Goal: Task Accomplishment & Management: Manage account settings

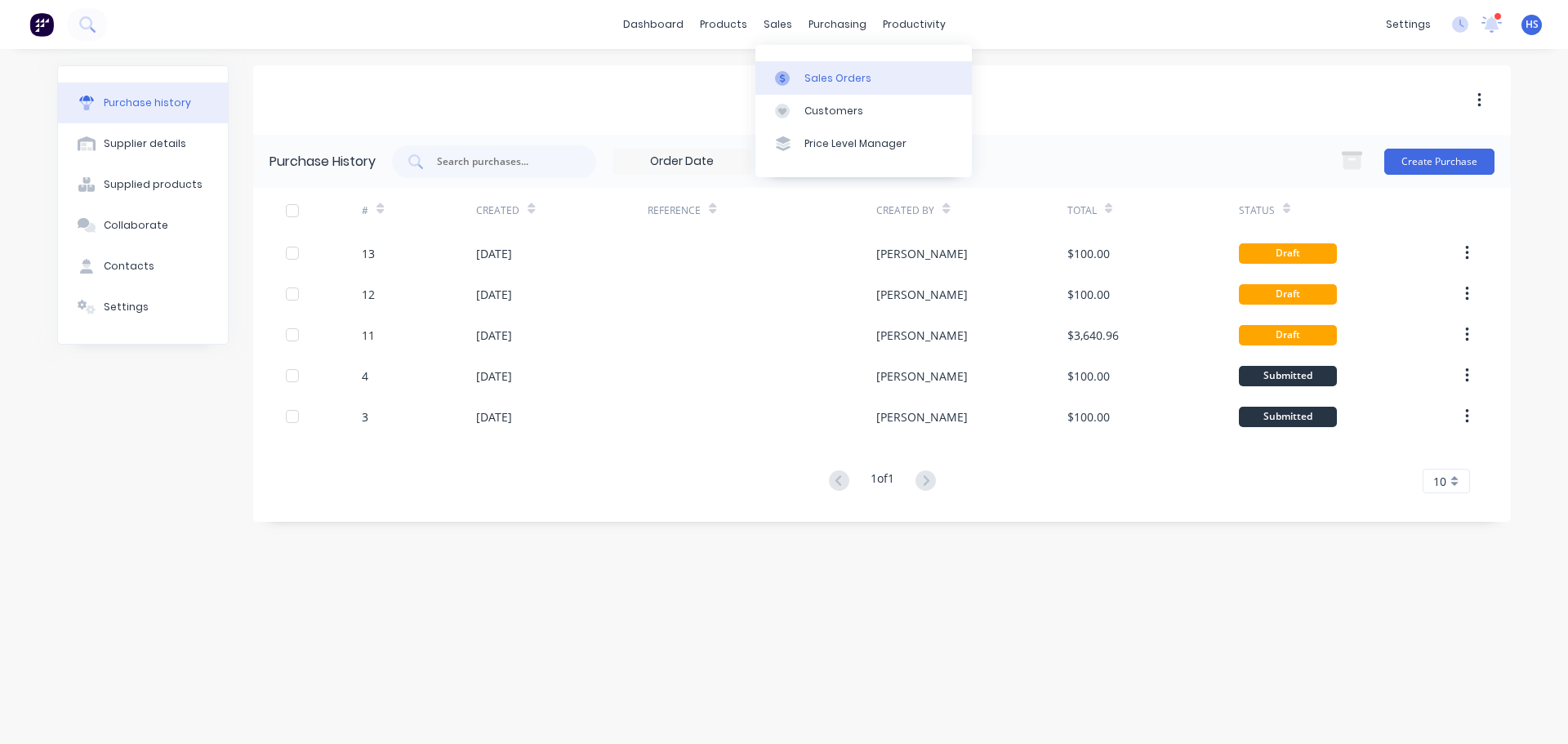
click at [820, 73] on div "Sales Orders" at bounding box center [838, 78] width 67 height 14
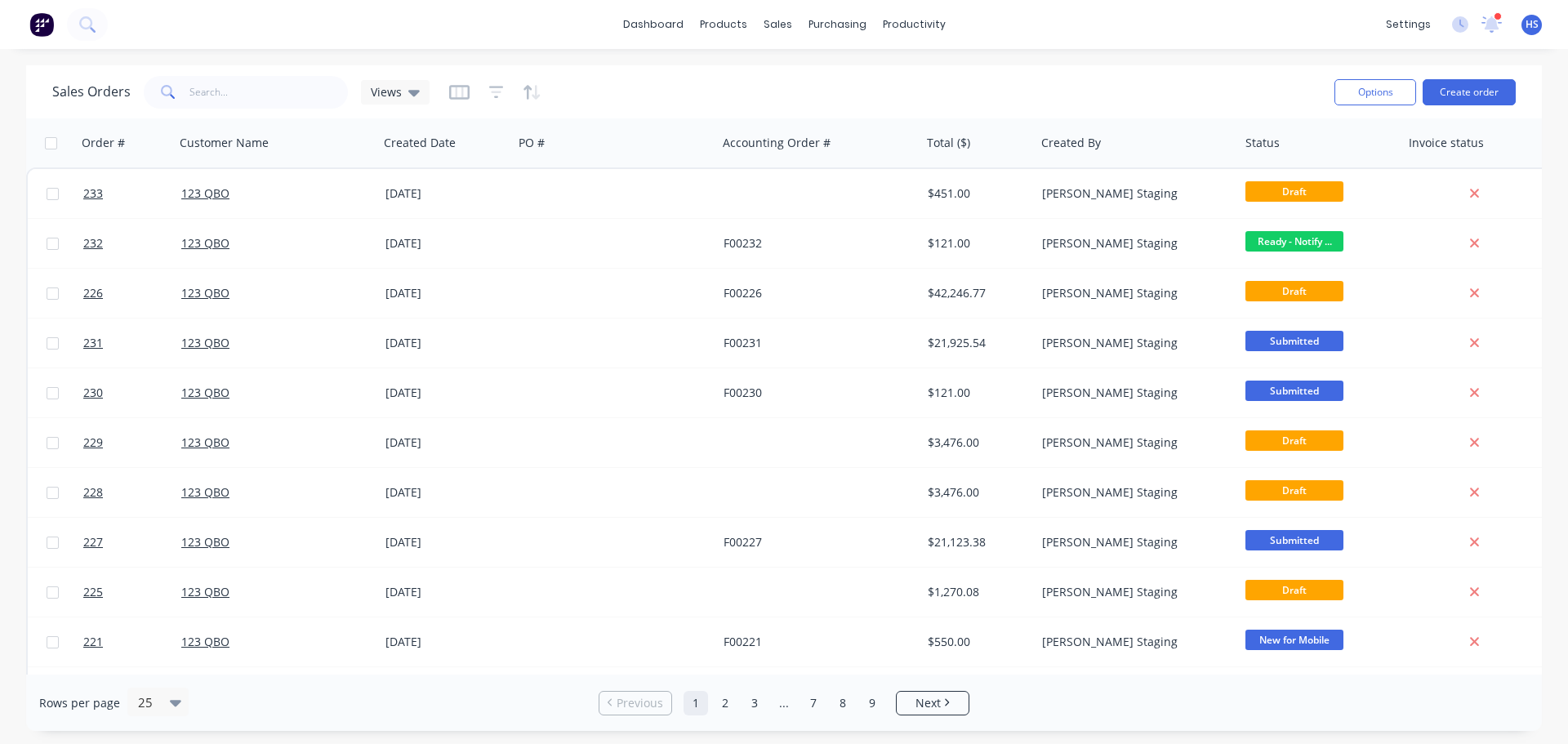
click at [1098, 55] on div "dashboard products sales purchasing productivity dashboard products Product Cat…" at bounding box center [784, 372] width 1568 height 744
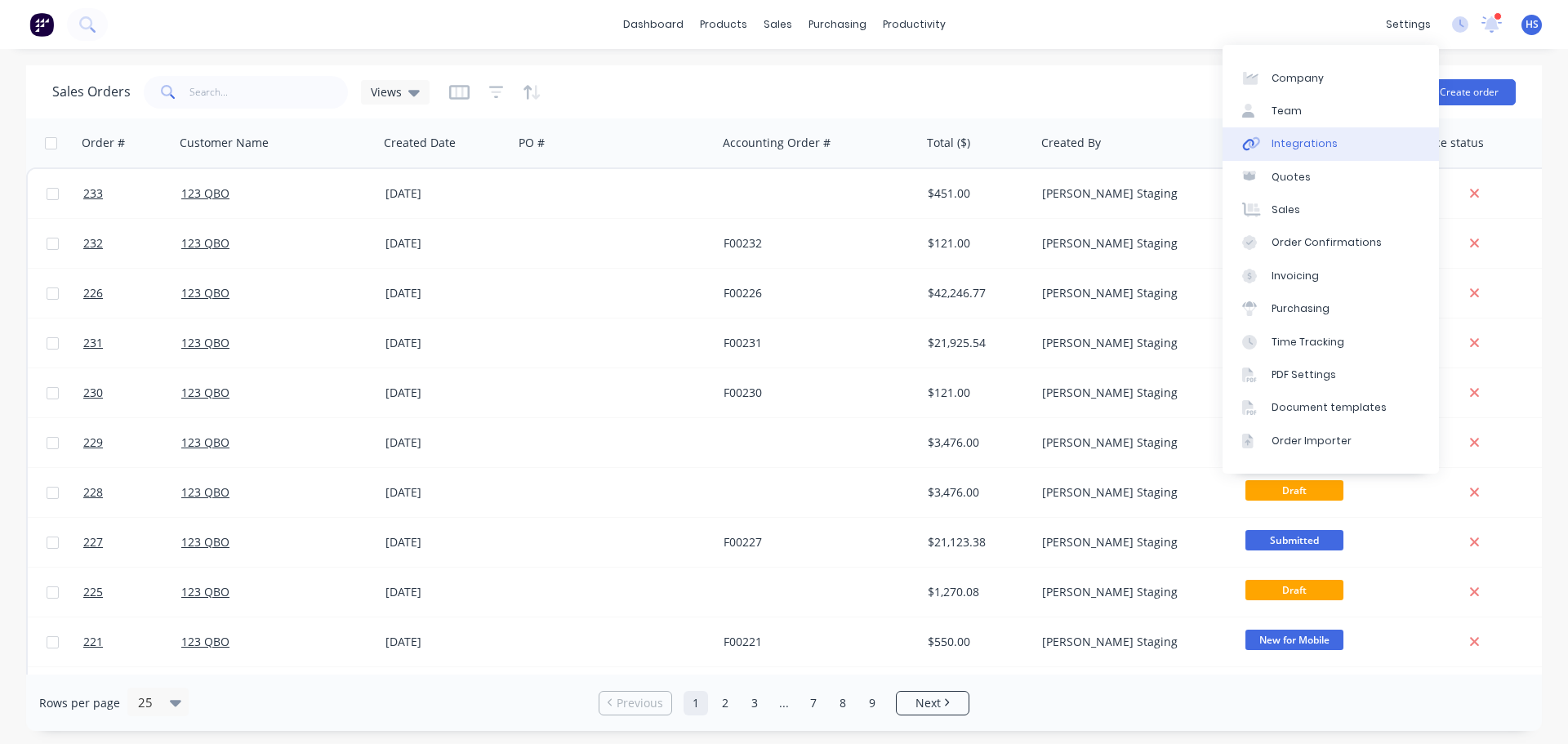
click at [1300, 146] on div "Integrations" at bounding box center [1305, 143] width 66 height 14
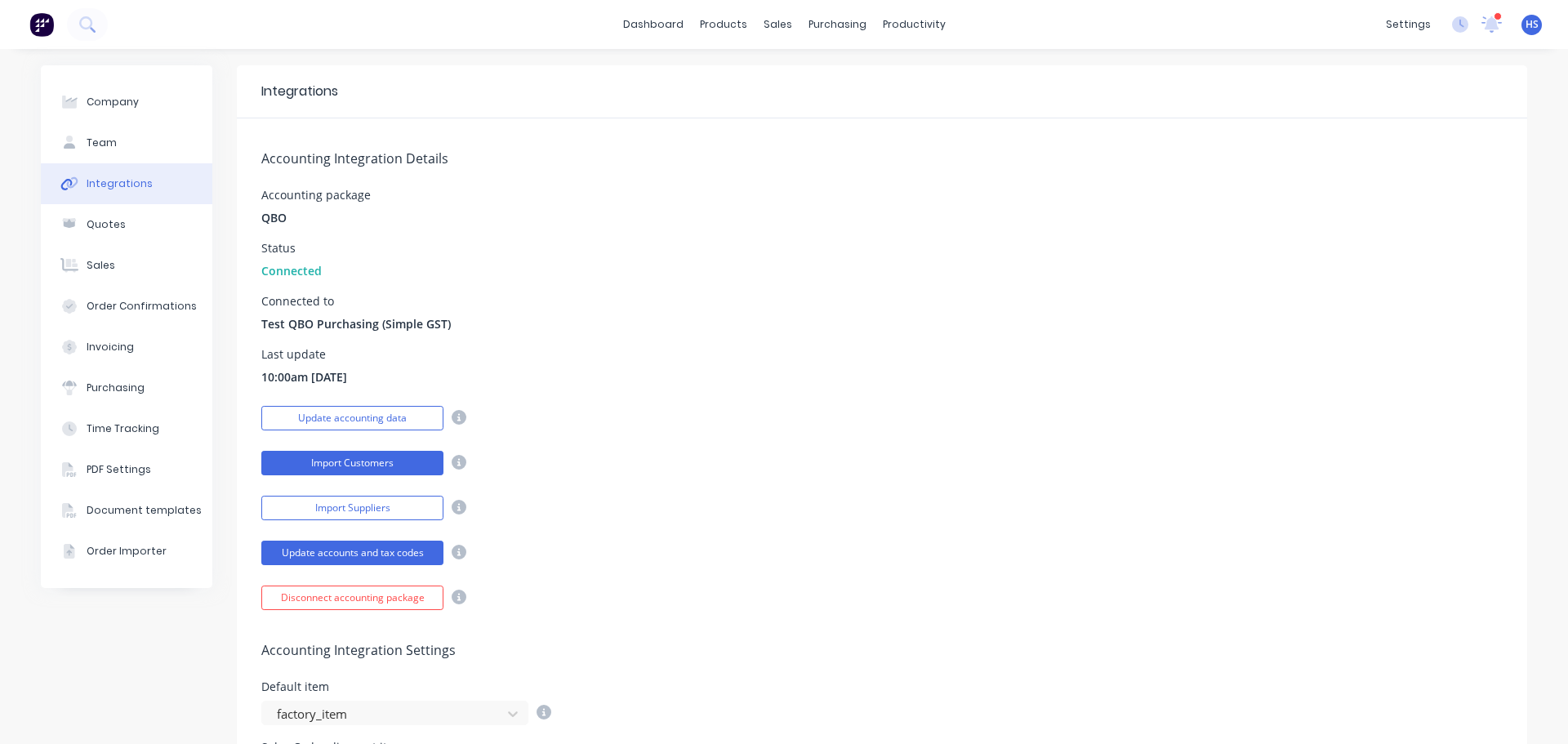
click at [364, 465] on button "Import Customers" at bounding box center [353, 463] width 182 height 25
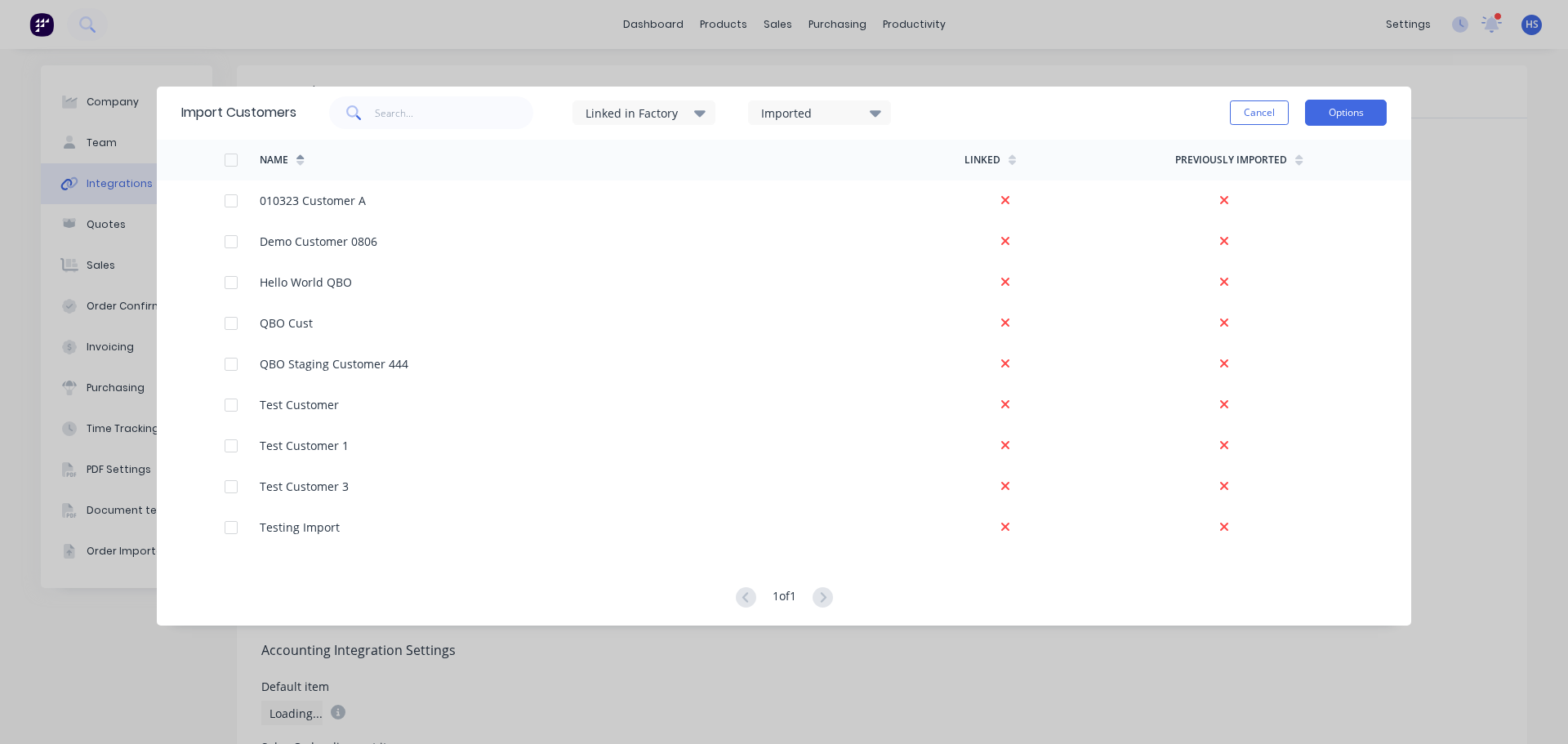
click at [1349, 113] on button "Options" at bounding box center [1346, 112] width 82 height 26
click at [1311, 196] on div "Import all customers" at bounding box center [1309, 196] width 126 height 24
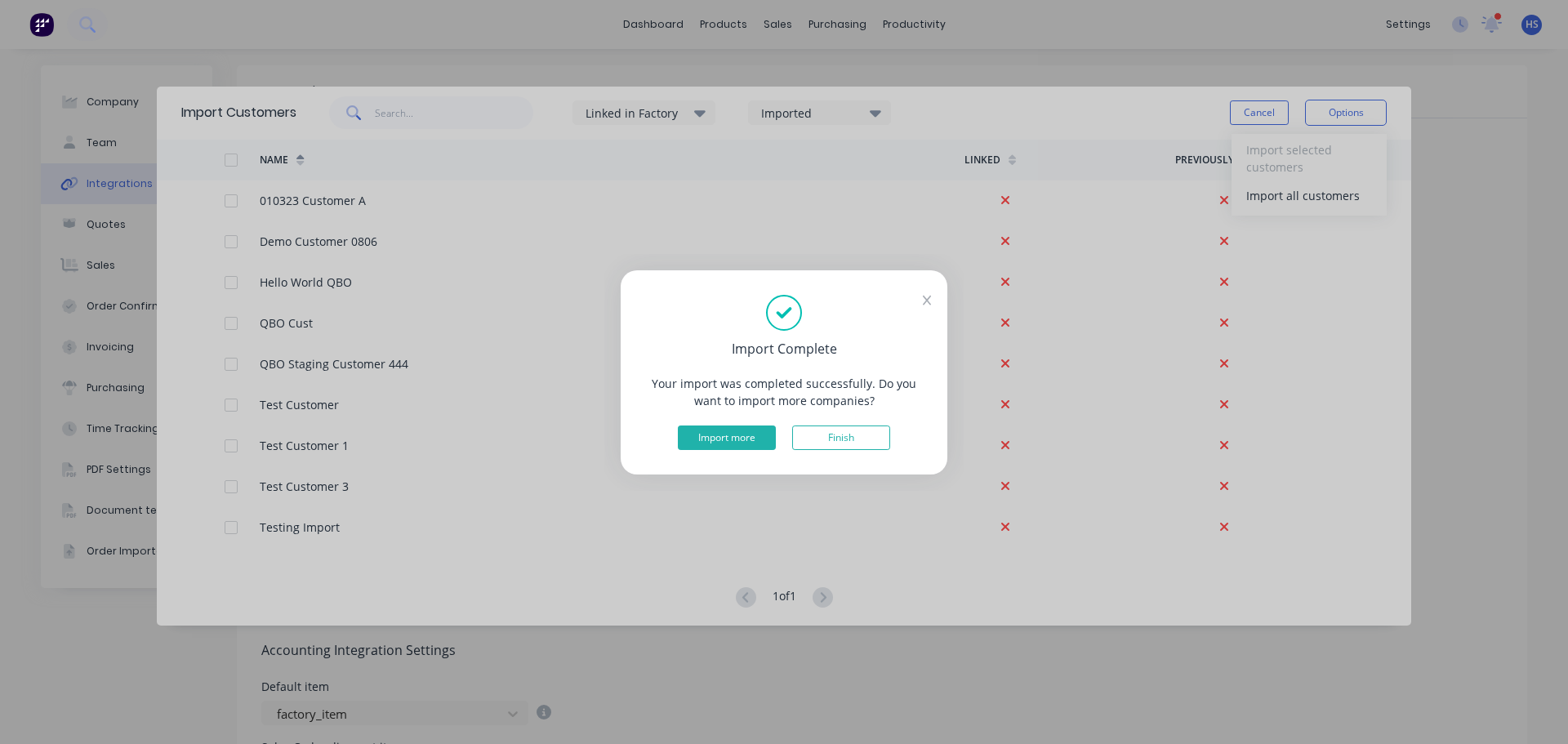
click at [712, 434] on button "Import more" at bounding box center [726, 437] width 98 height 25
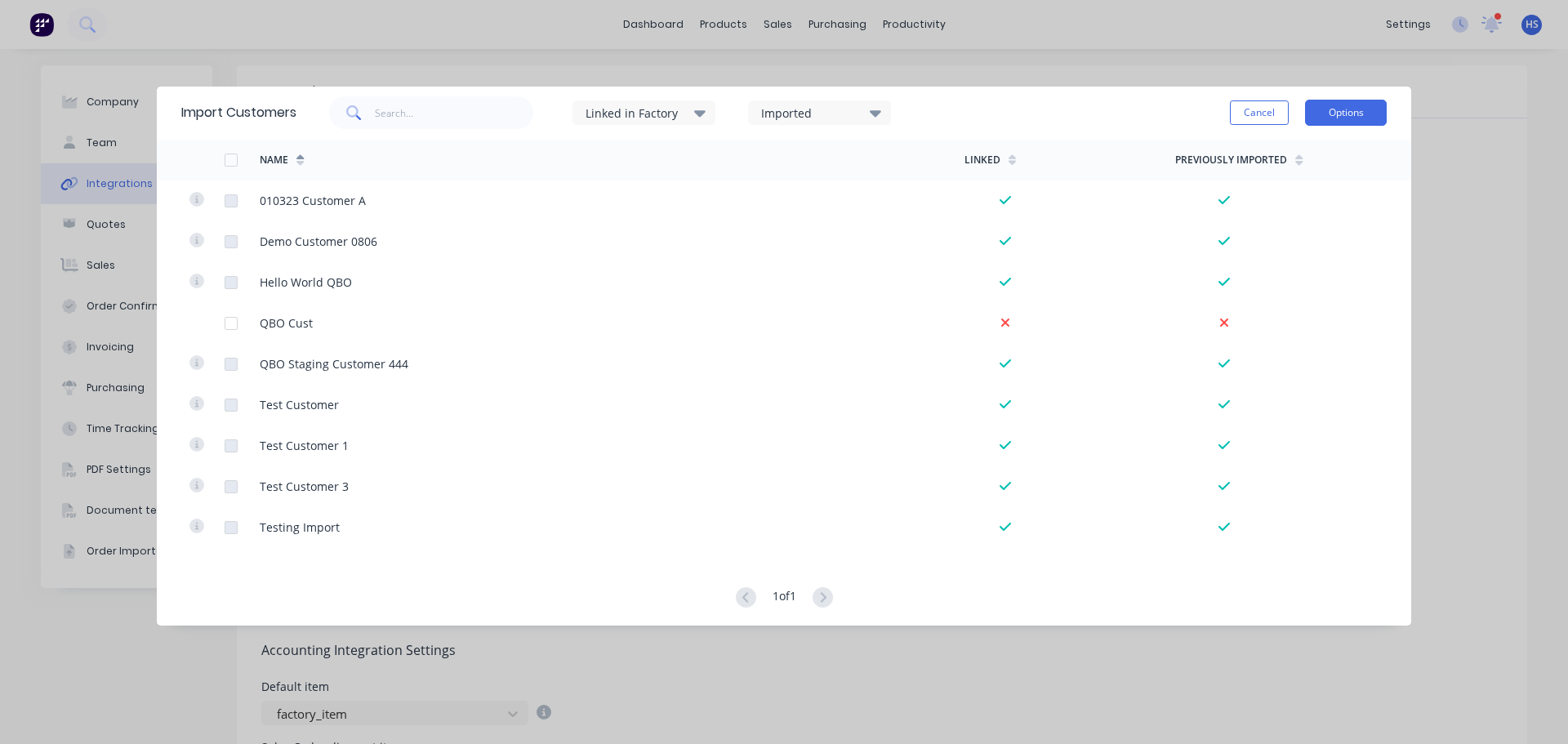
click at [1358, 107] on button "Options" at bounding box center [1346, 112] width 82 height 26
click at [1335, 189] on div "Import all customers" at bounding box center [1309, 196] width 126 height 24
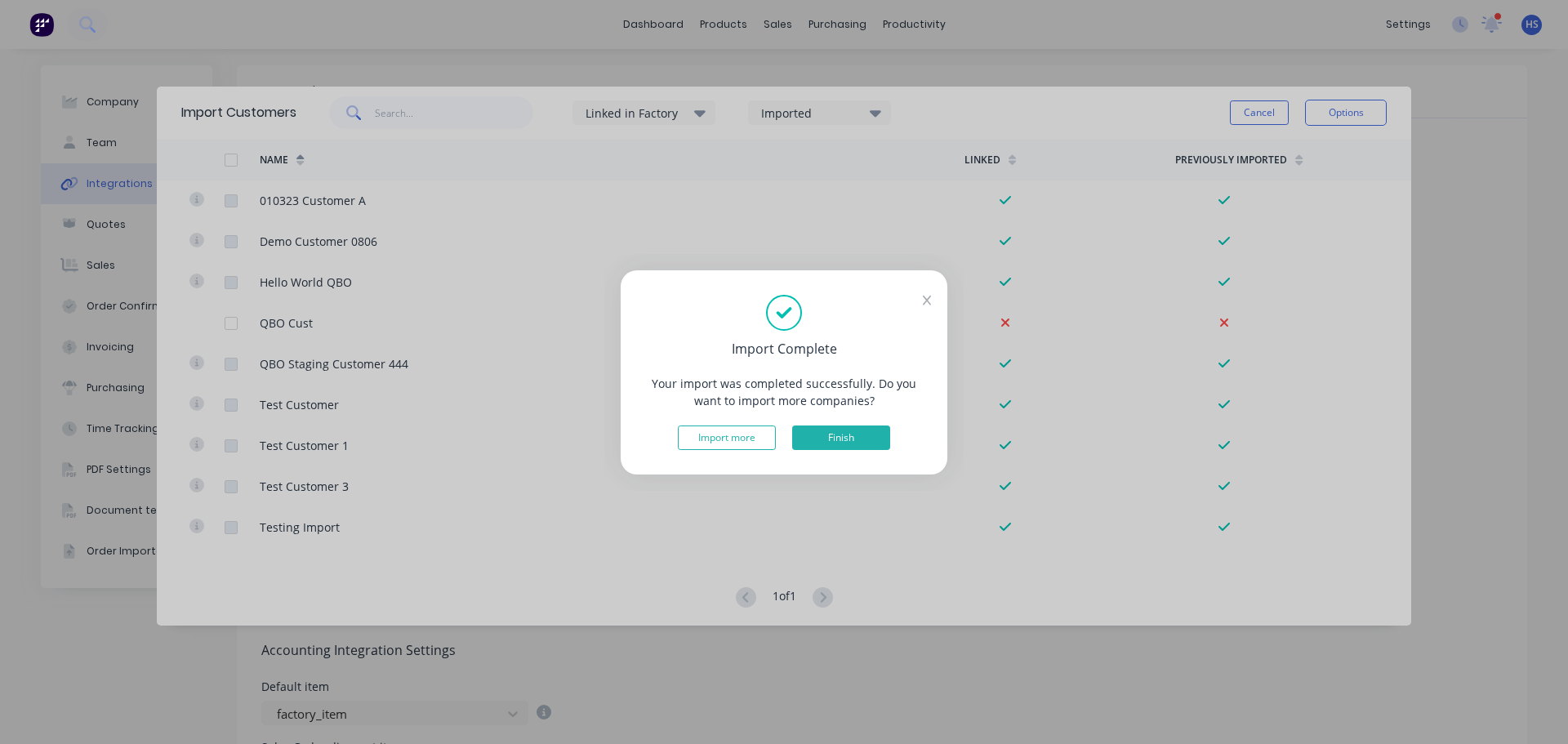
click at [849, 437] on button "Finish" at bounding box center [840, 437] width 98 height 25
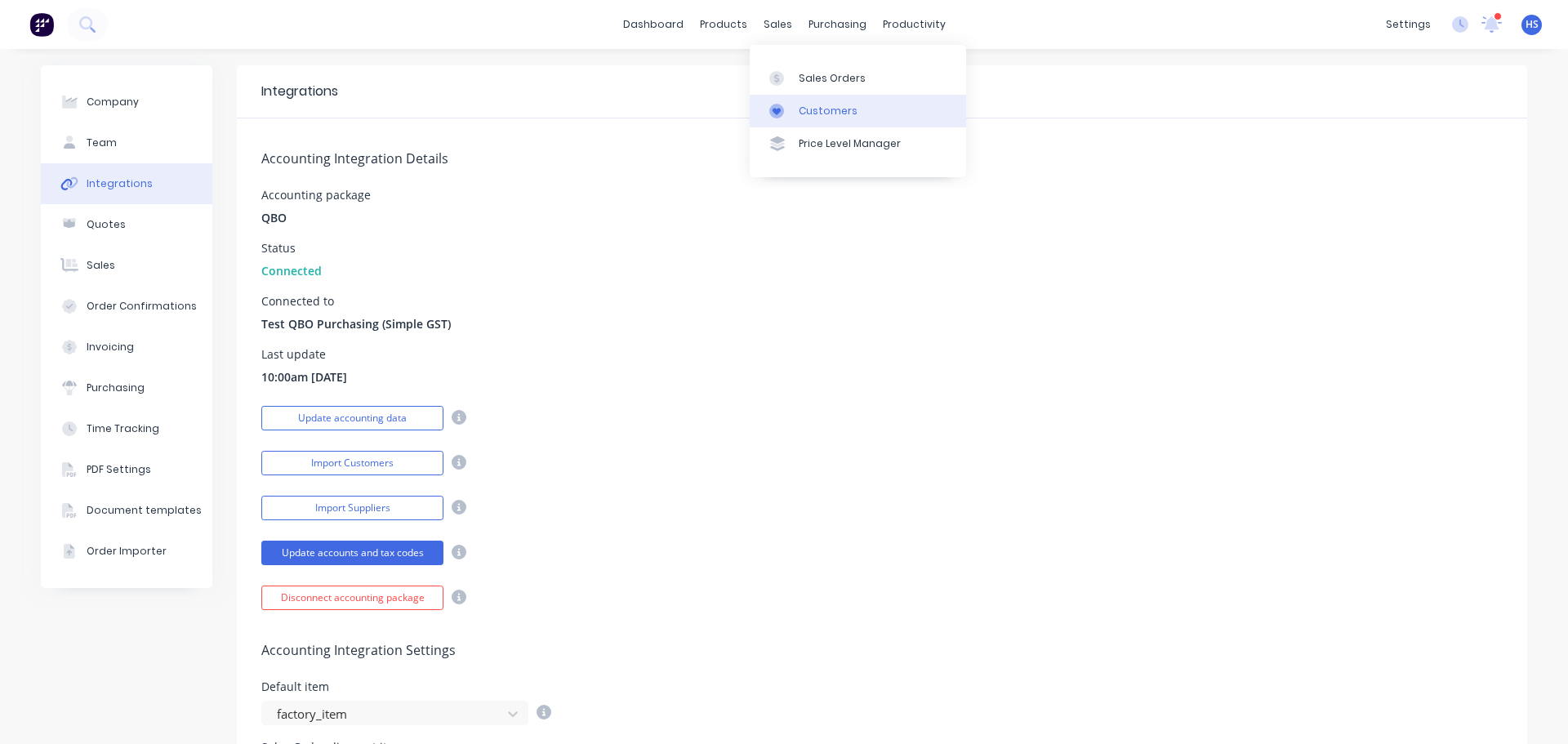
click at [848, 109] on div "Customers" at bounding box center [827, 111] width 59 height 14
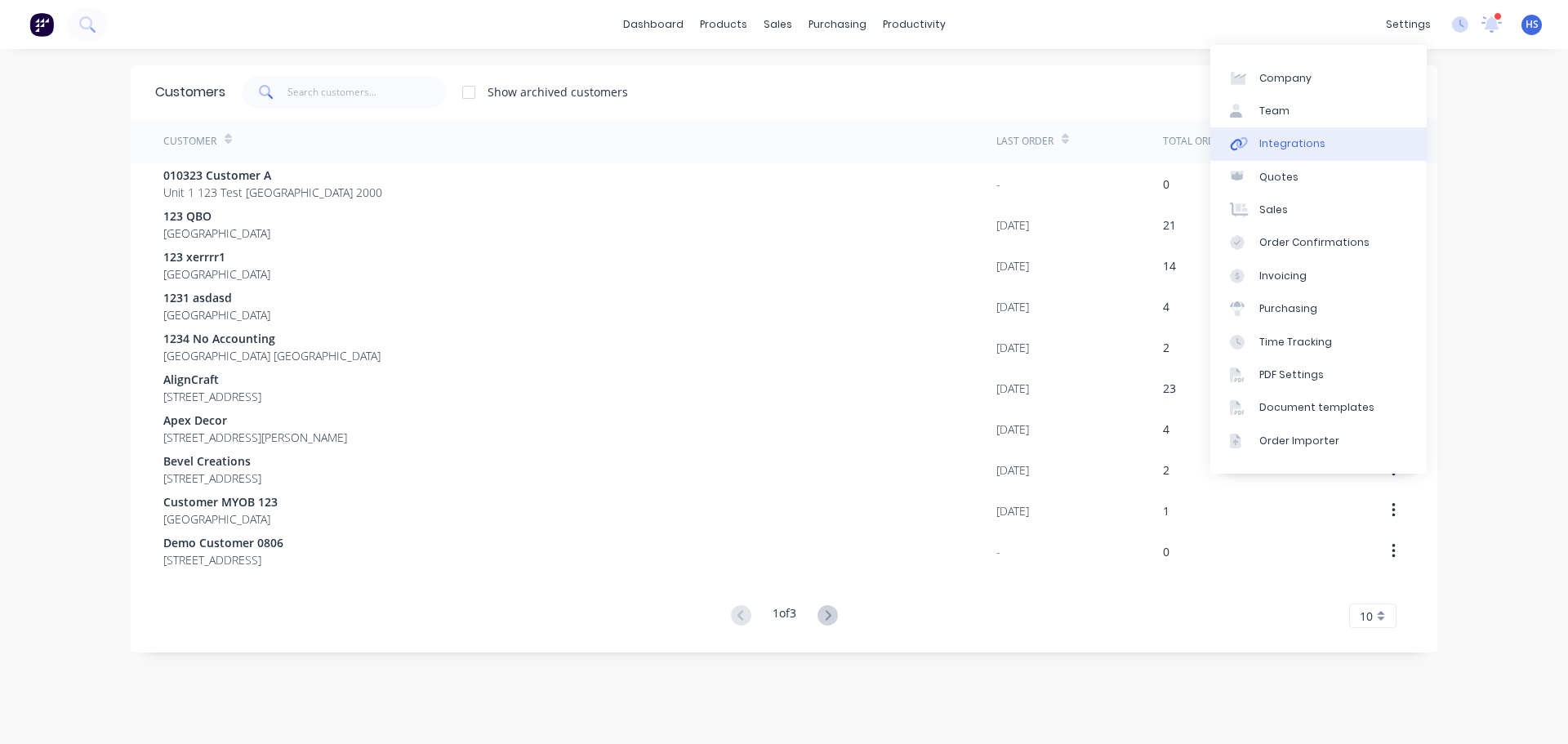
click at [1267, 136] on link "Integrations" at bounding box center [1318, 143] width 216 height 32
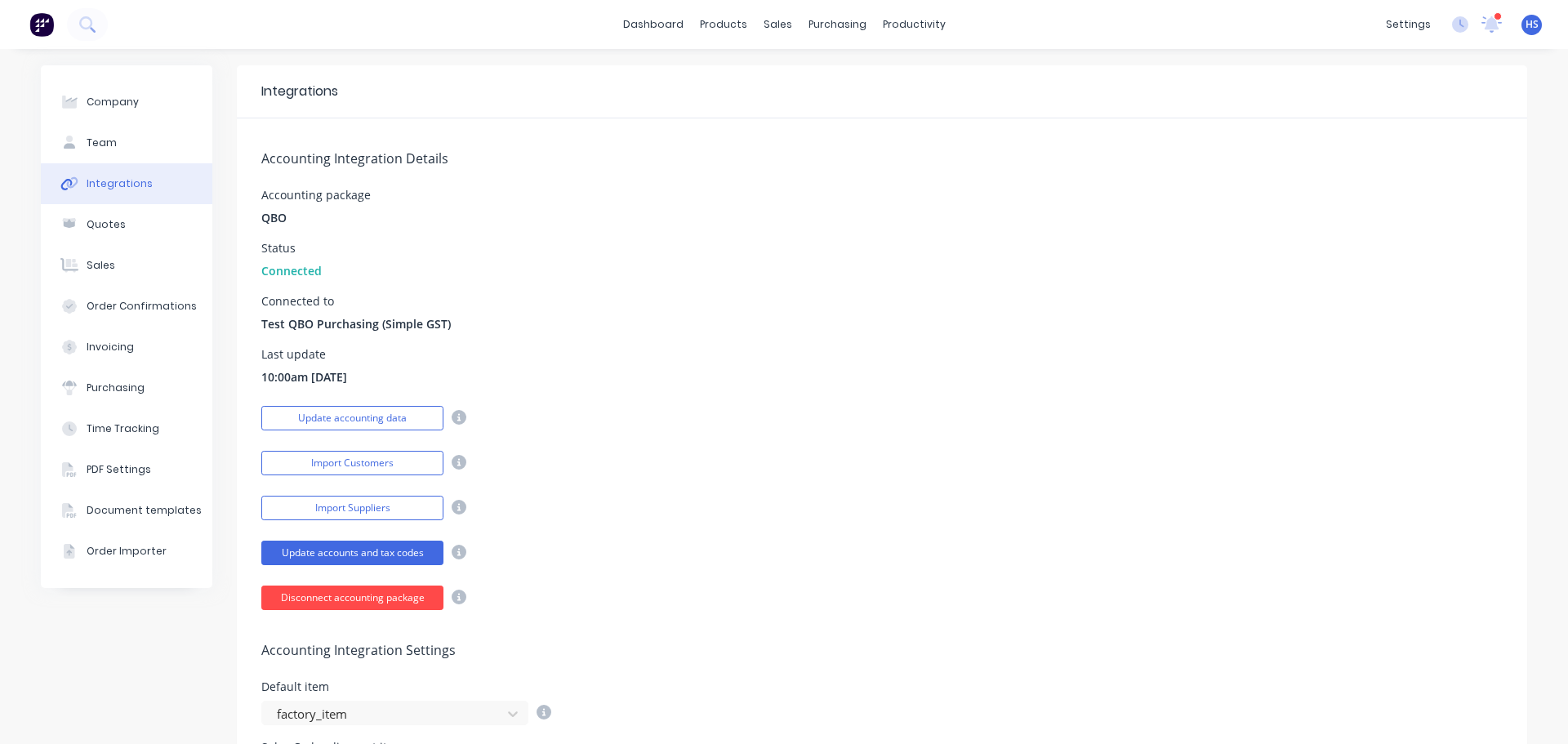
click at [402, 596] on button "Disconnect accounting package" at bounding box center [353, 597] width 182 height 25
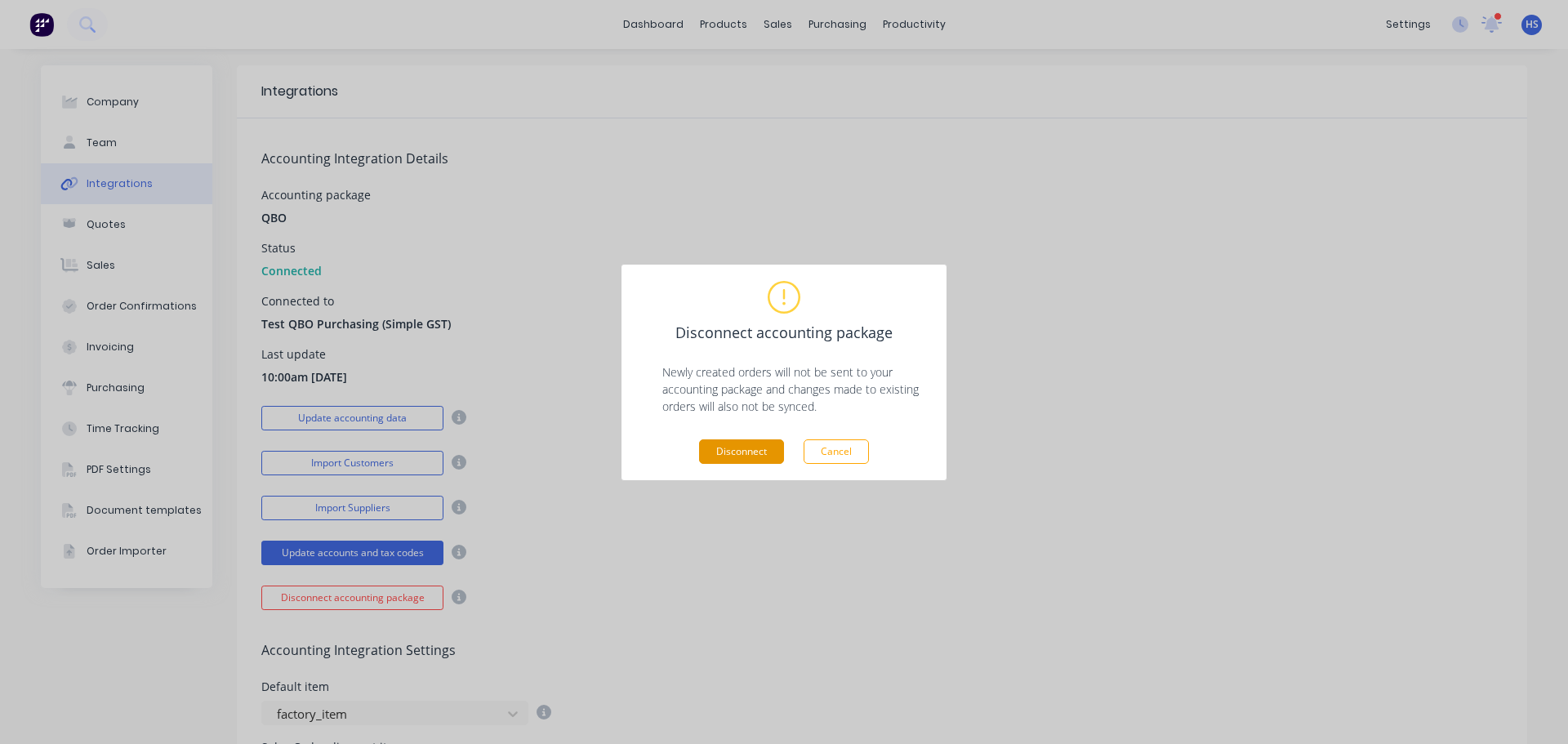
click at [744, 446] on button "Disconnect" at bounding box center [741, 451] width 85 height 25
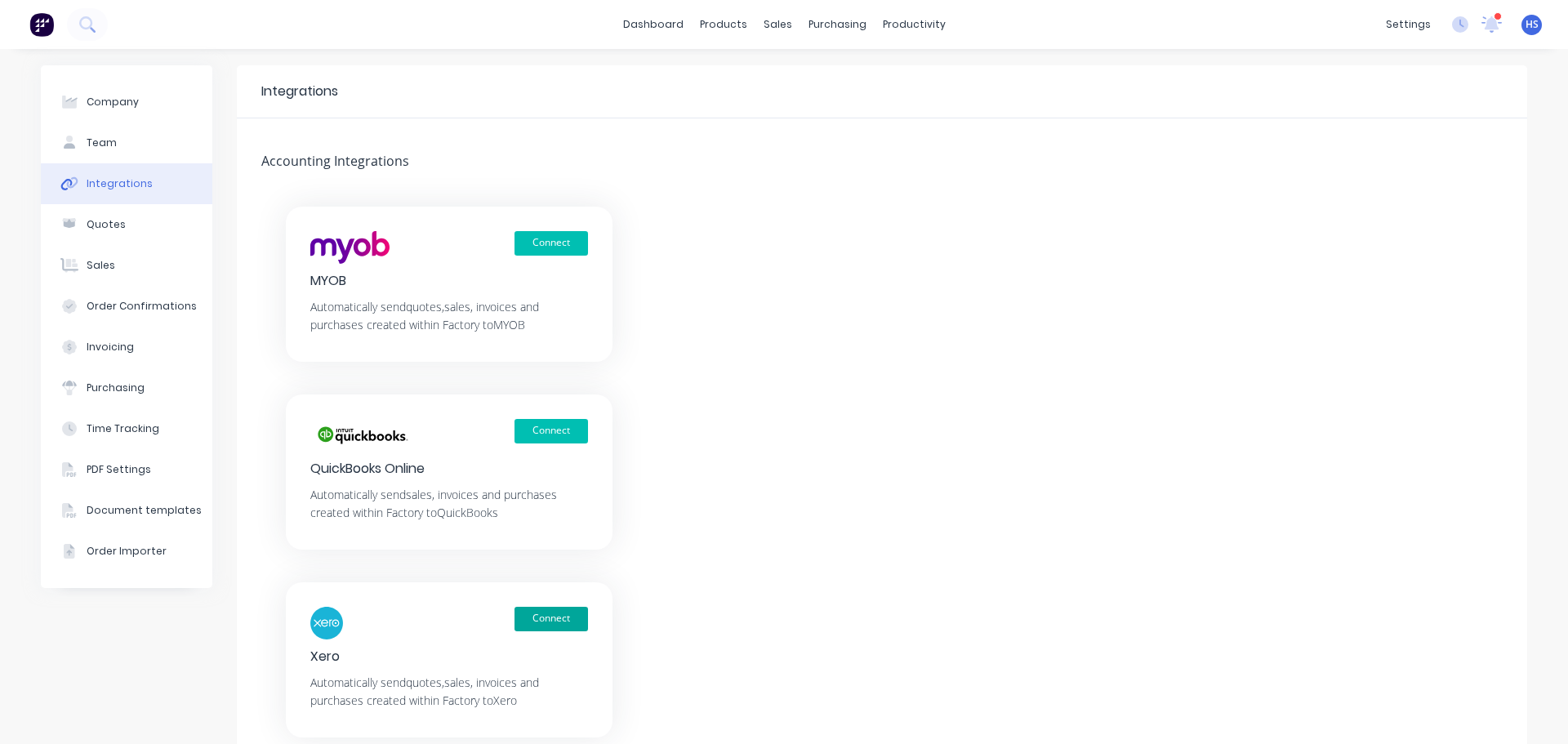
click at [551, 614] on button "Connect" at bounding box center [551, 619] width 73 height 25
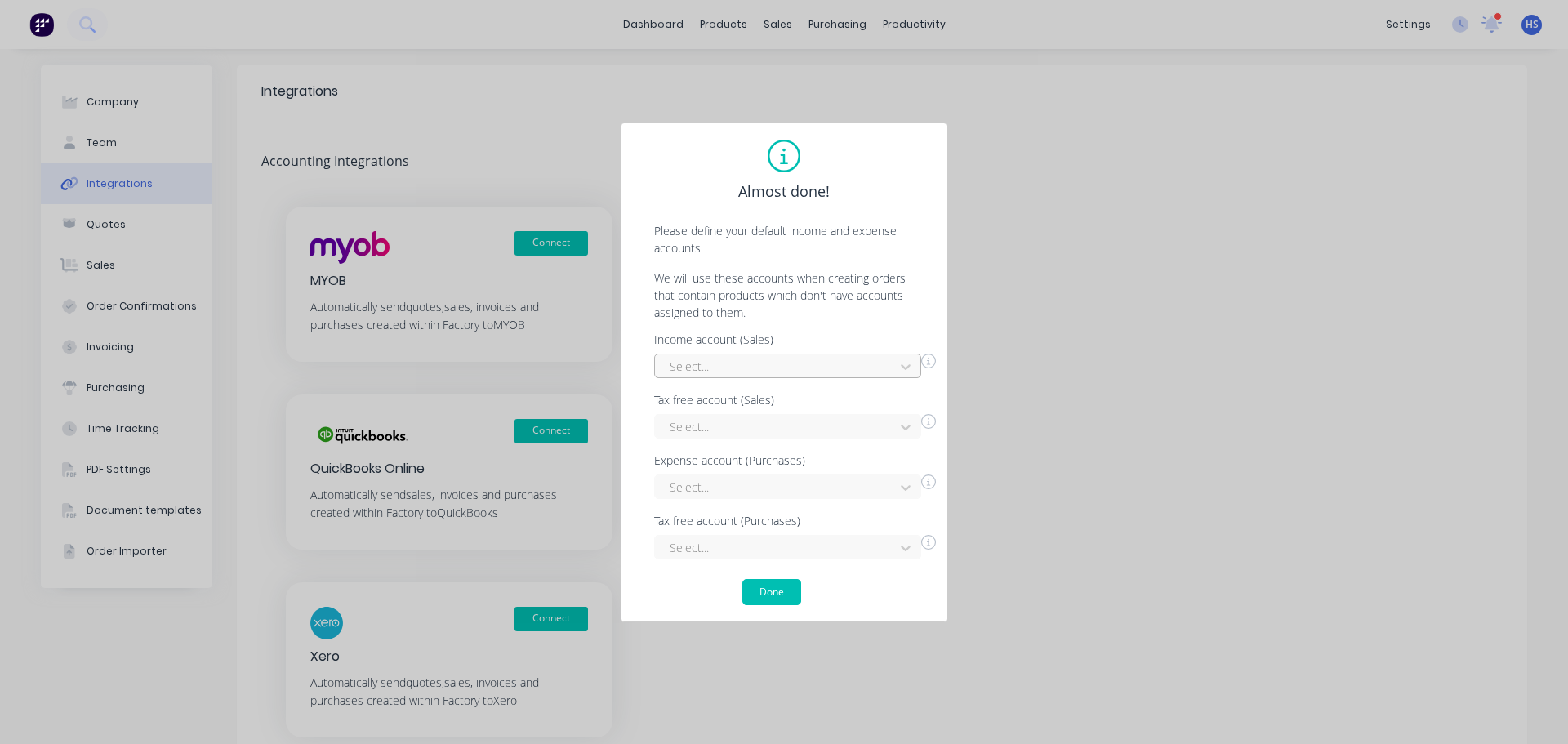
click at [699, 372] on div at bounding box center [777, 366] width 218 height 20
click at [726, 398] on div "Interest Income" at bounding box center [787, 402] width 267 height 30
click at [722, 431] on div at bounding box center [777, 427] width 218 height 20
click at [723, 461] on div "Interest Income" at bounding box center [787, 463] width 267 height 30
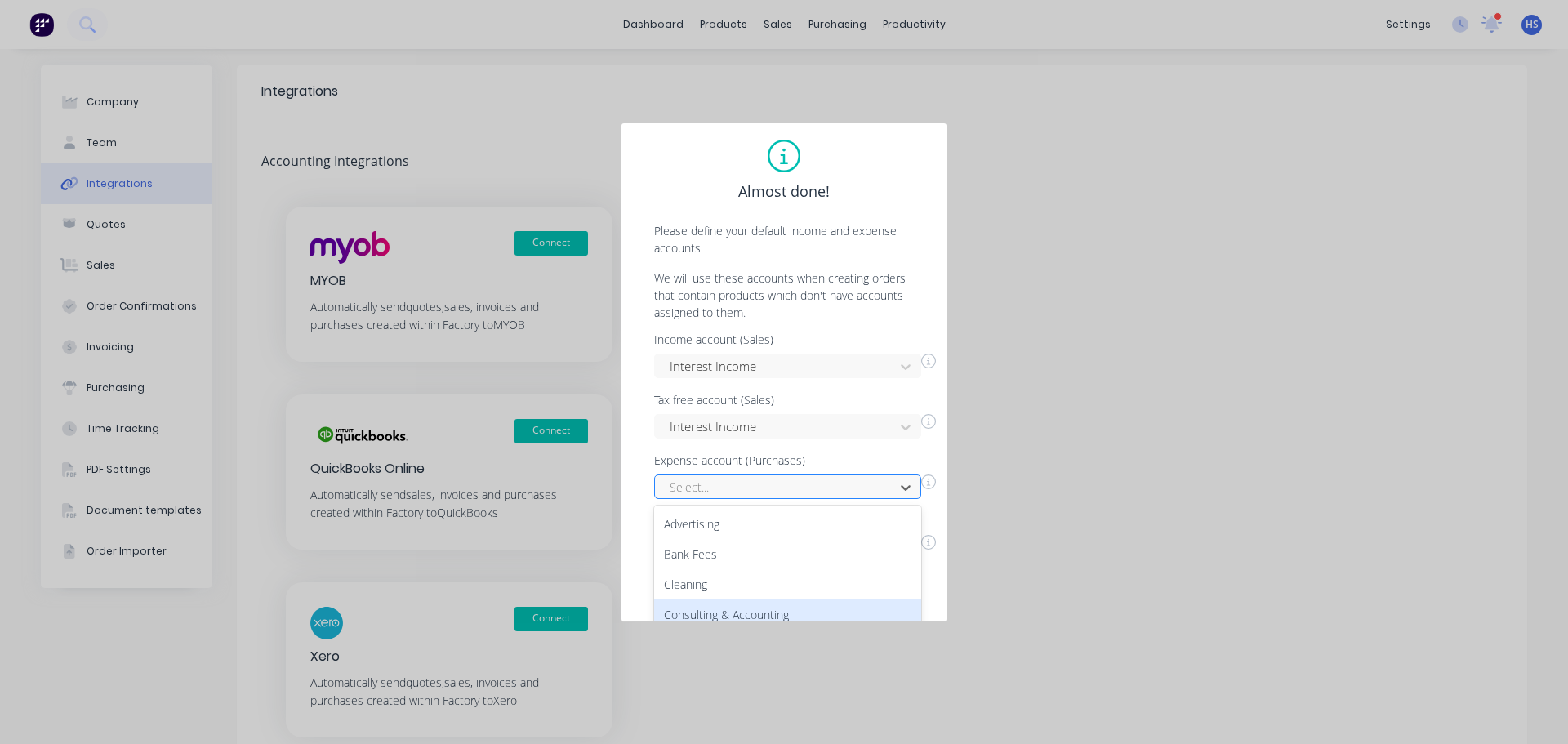
click at [718, 482] on div "27 results available. Use Up and Down to choose options, press Enter to select …" at bounding box center [787, 487] width 267 height 25
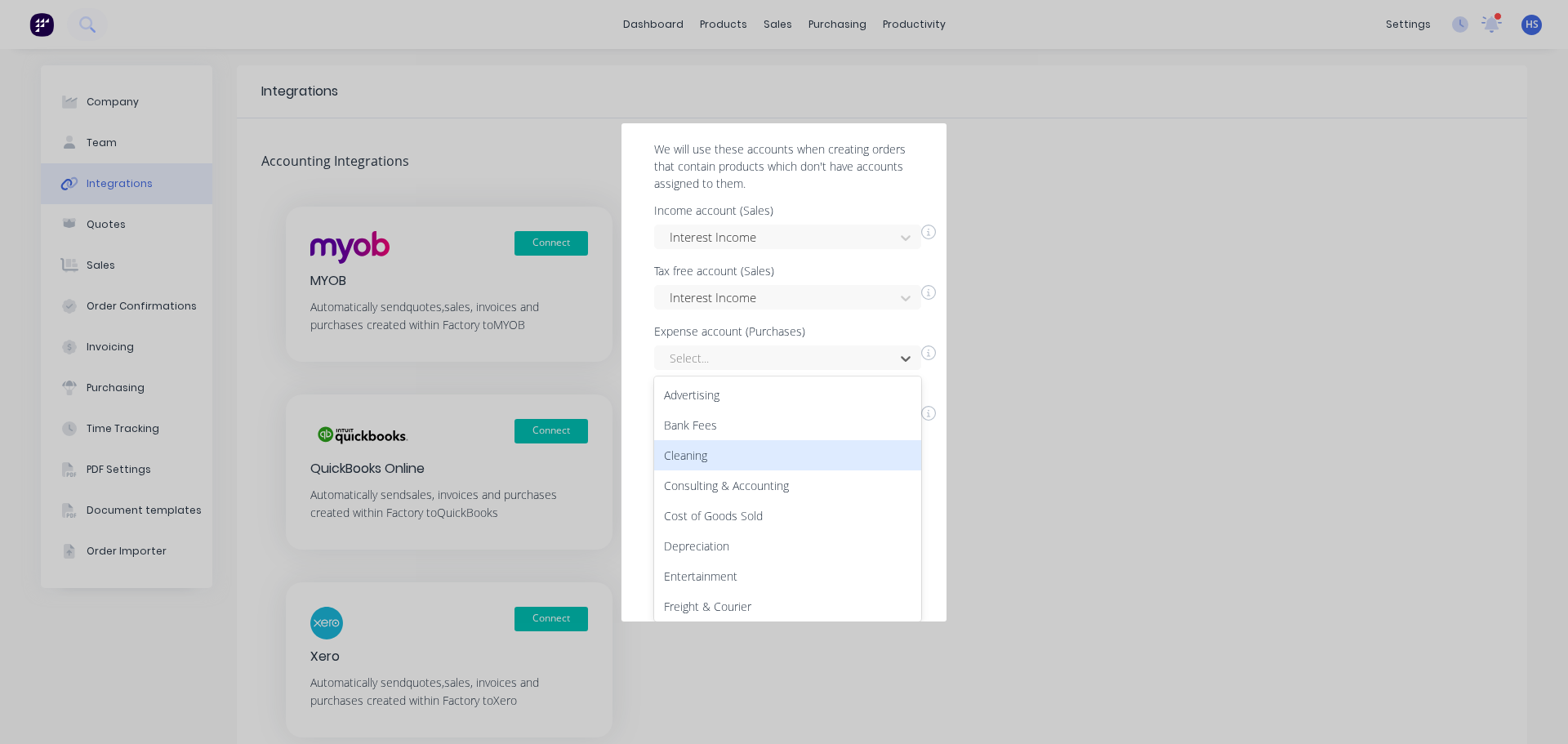
click at [736, 470] on div "Consulting & Accounting" at bounding box center [787, 485] width 267 height 30
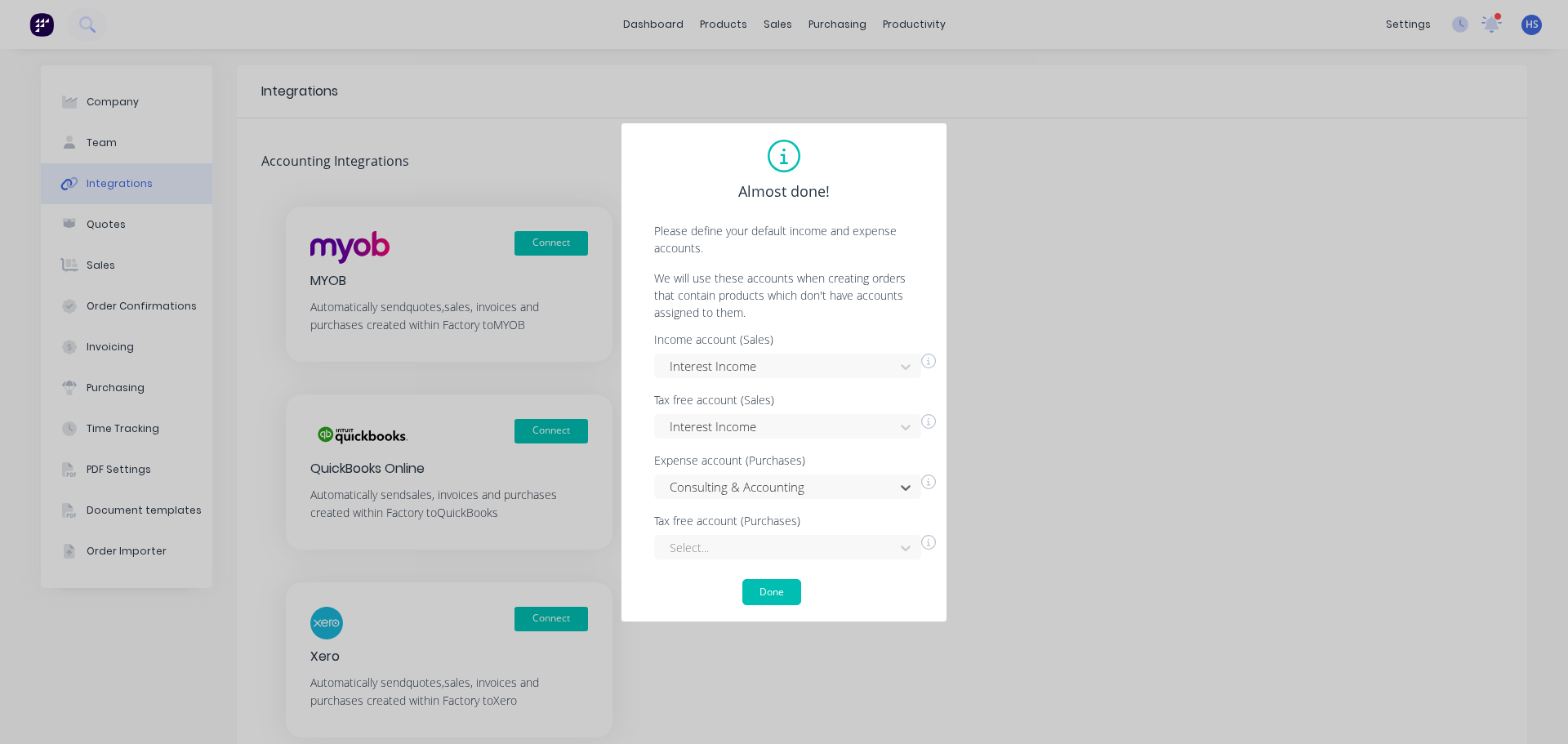
scroll to position [0, 0]
click at [740, 539] on div "Select..." at bounding box center [787, 547] width 267 height 25
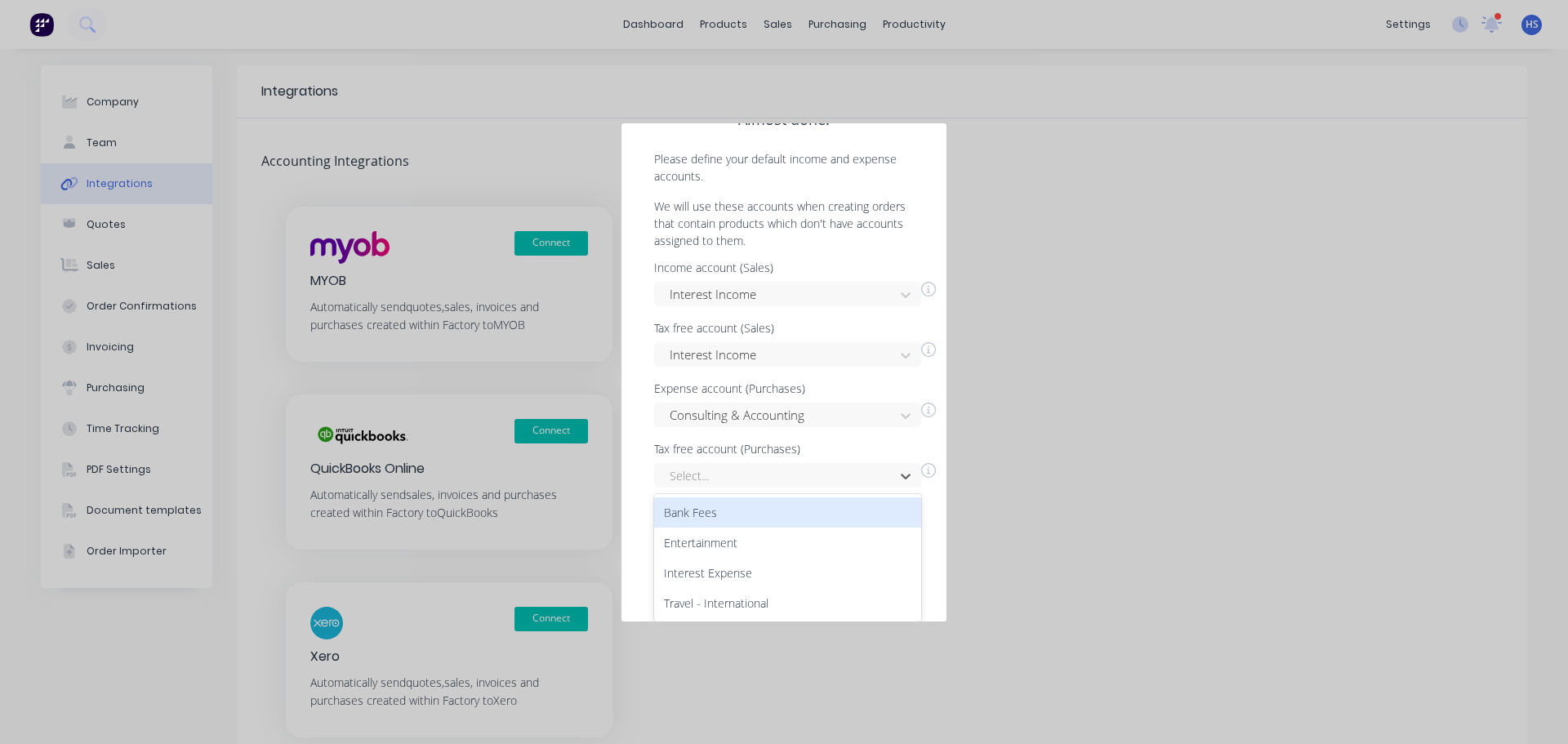
click at [751, 504] on div "Bank Fees" at bounding box center [787, 512] width 267 height 30
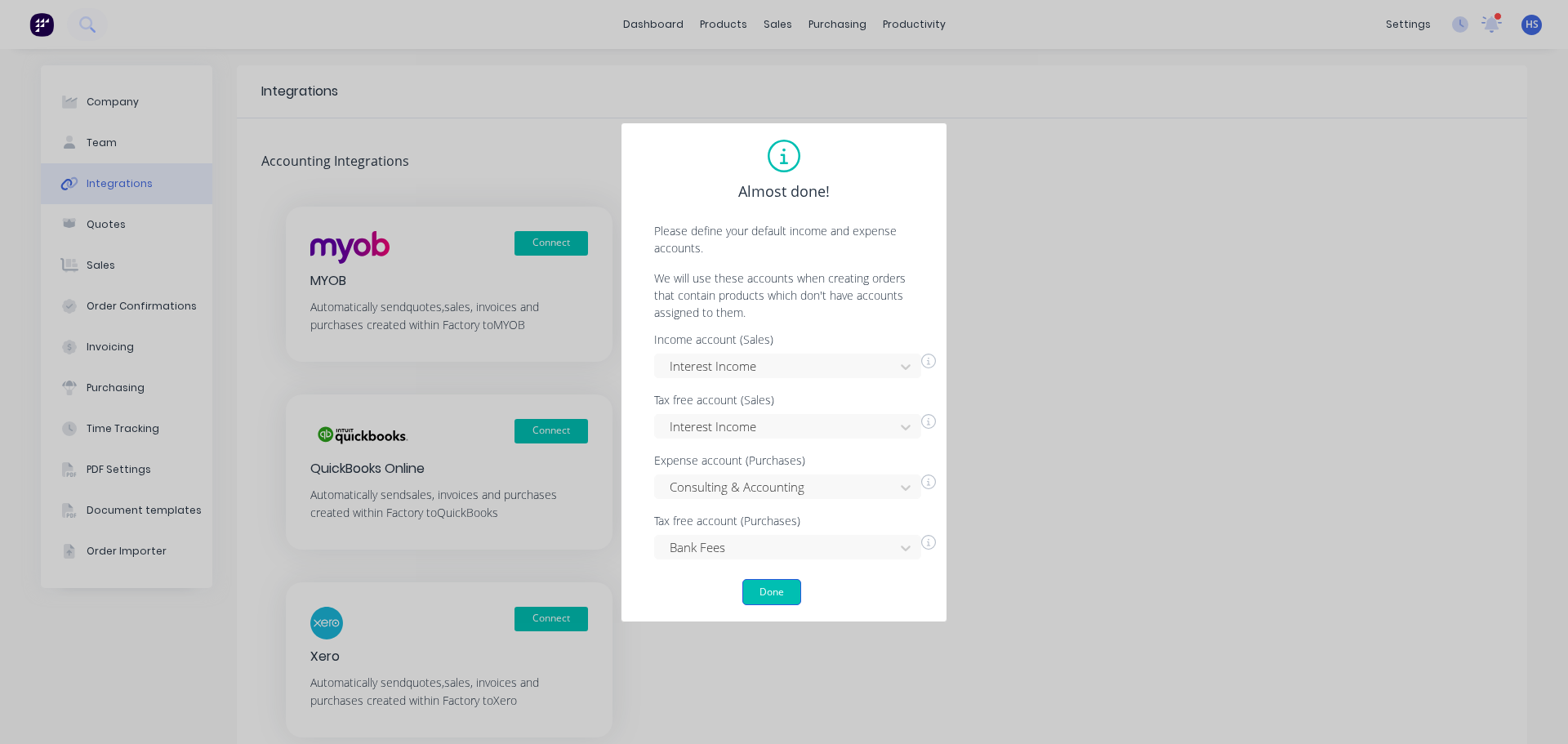
click at [770, 594] on button "Done" at bounding box center [771, 591] width 59 height 26
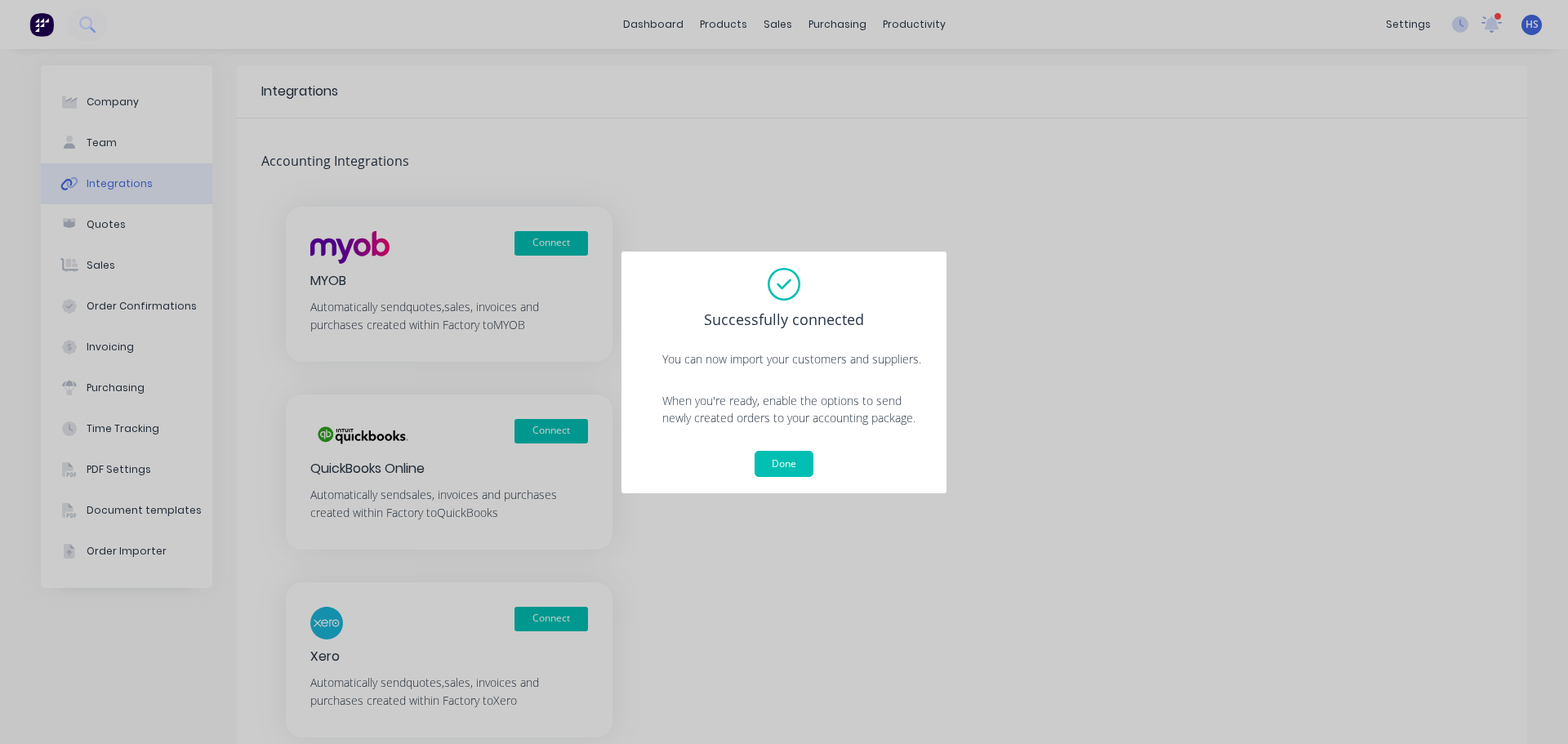
click at [816, 461] on div "Done" at bounding box center [783, 464] width 292 height 26
click at [812, 459] on button "Done" at bounding box center [783, 464] width 59 height 26
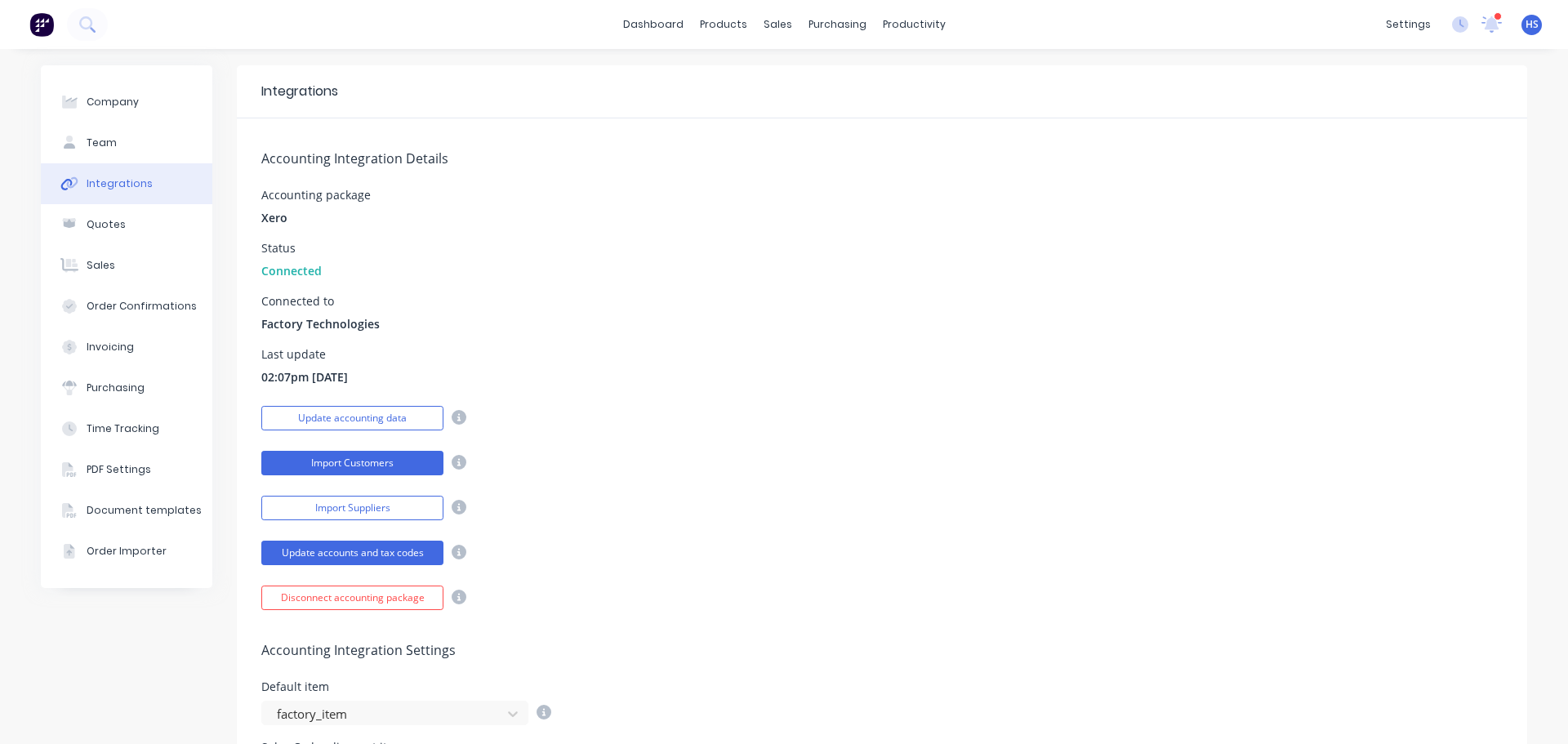
click at [350, 455] on button "Import Customers" at bounding box center [353, 463] width 182 height 25
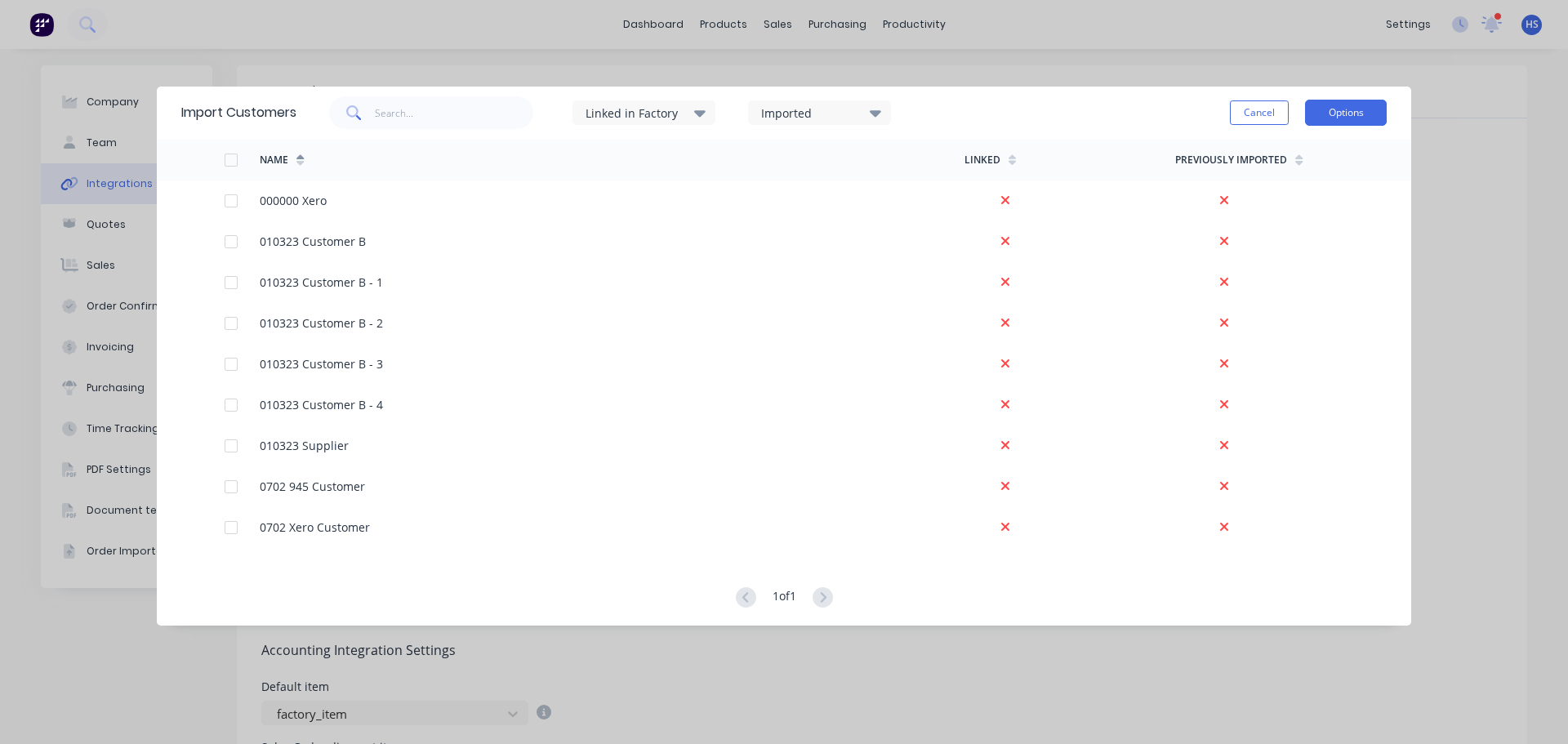
click at [1330, 101] on button "Options" at bounding box center [1346, 112] width 82 height 26
click at [1314, 192] on div "Import all customers" at bounding box center [1309, 196] width 126 height 24
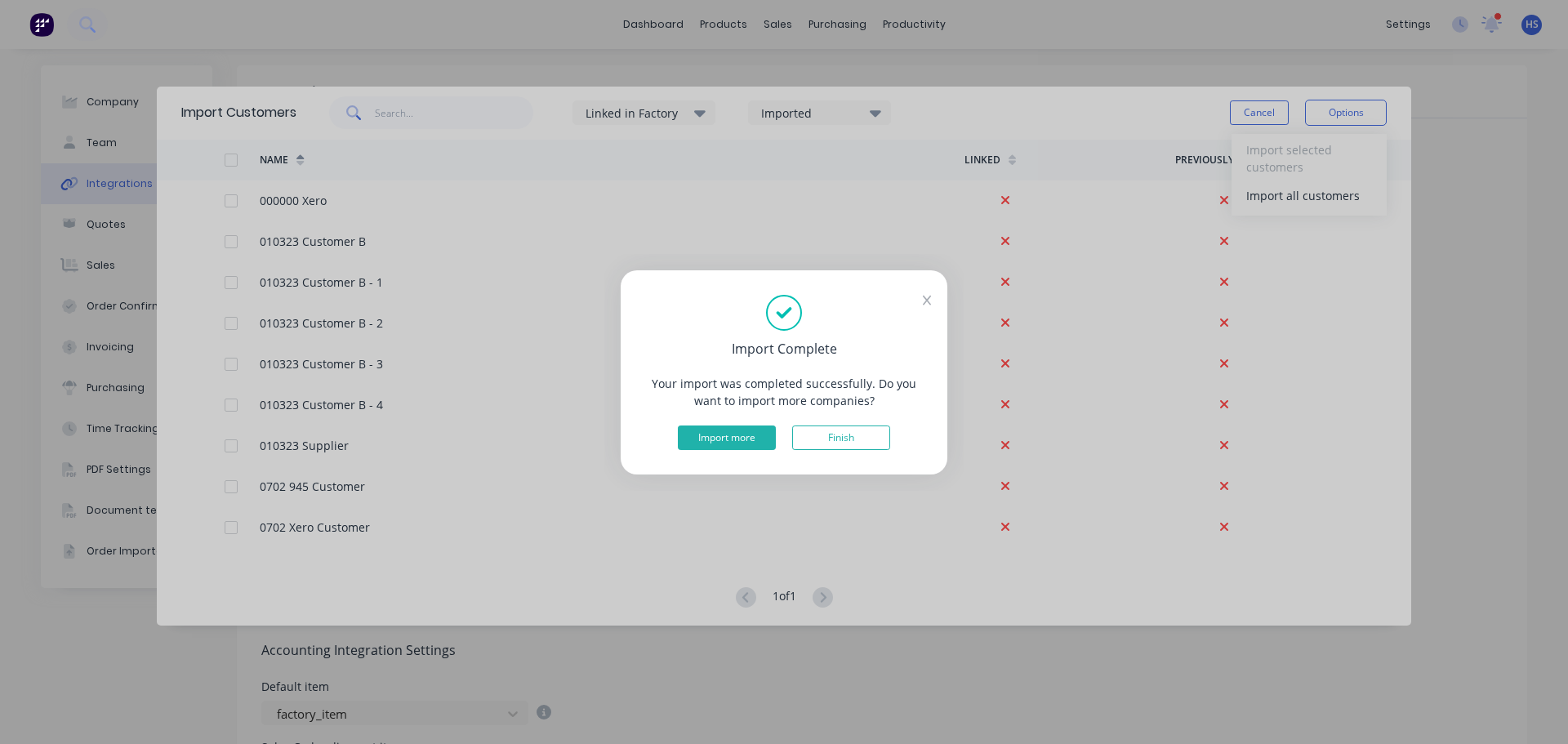
click at [744, 437] on button "Import more" at bounding box center [726, 437] width 98 height 25
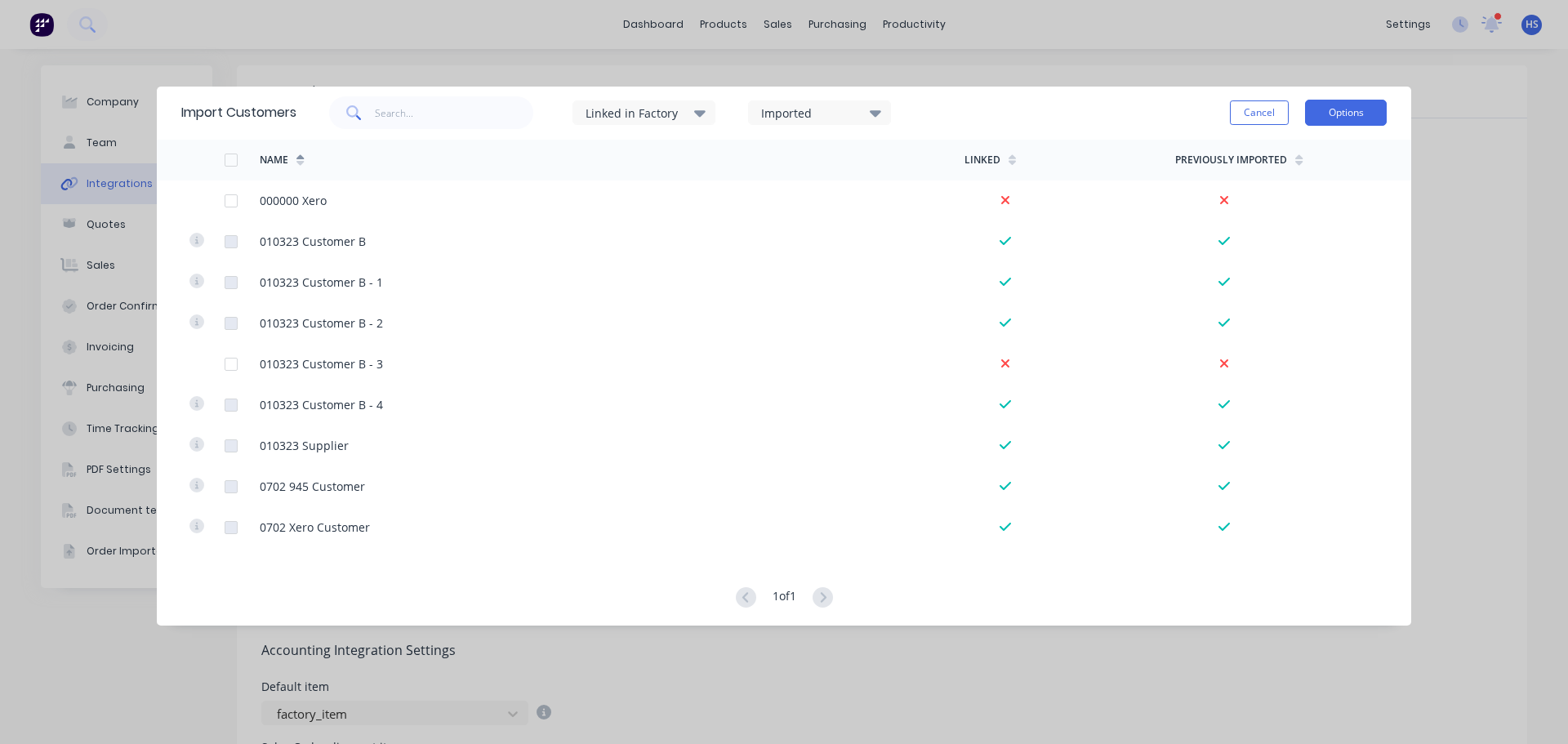
click at [1369, 101] on button "Options" at bounding box center [1346, 112] width 82 height 26
click at [1306, 196] on div "Import all customers" at bounding box center [1309, 196] width 126 height 24
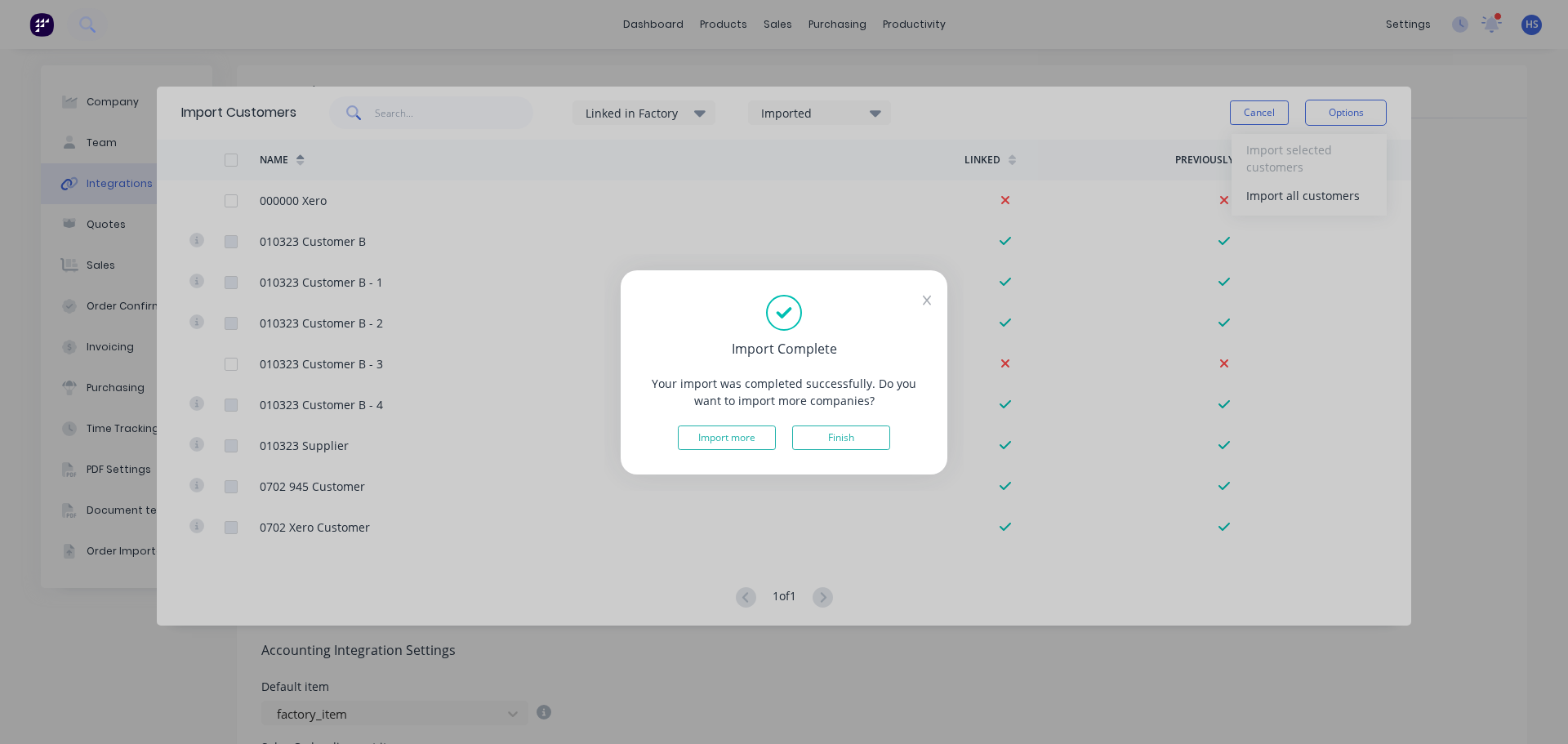
drag, startPoint x: 843, startPoint y: 441, endPoint x: 970, endPoint y: 394, distance: 135.4
click at [843, 441] on button "Finish" at bounding box center [840, 437] width 98 height 25
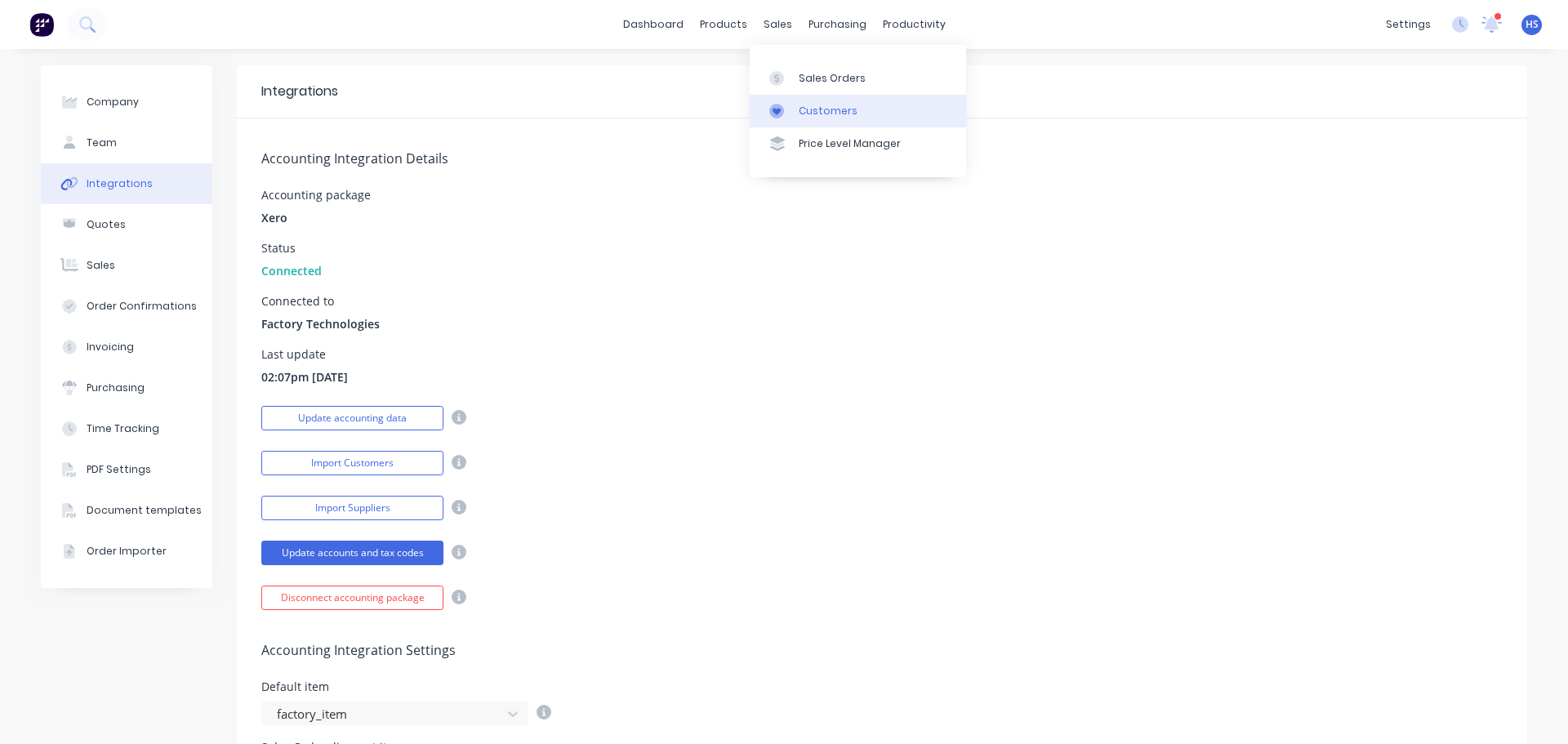
click at [839, 104] on div "Customers" at bounding box center [827, 111] width 59 height 14
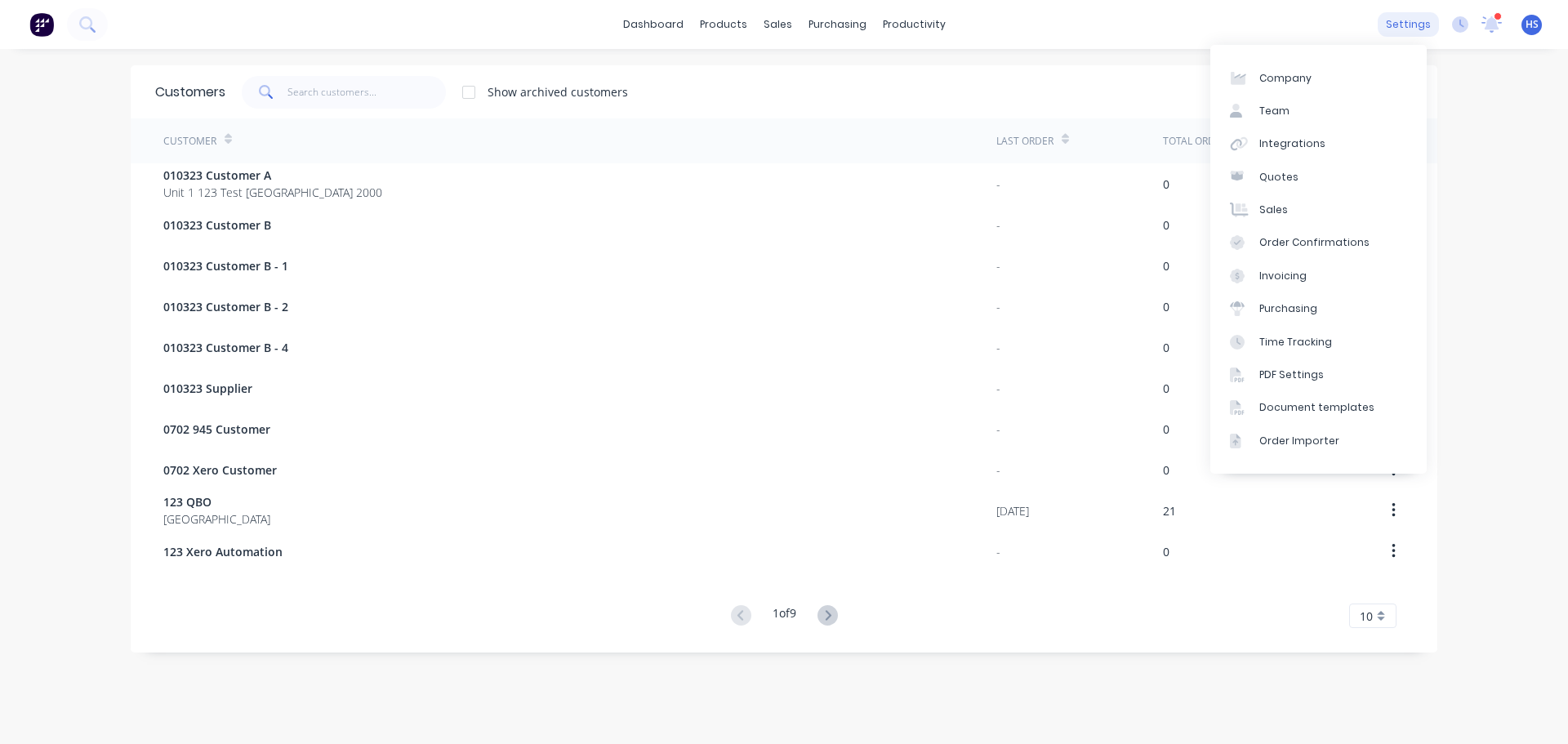
click at [1407, 24] on div "settings" at bounding box center [1408, 24] width 61 height 25
click at [1332, 136] on link "Integrations" at bounding box center [1318, 143] width 216 height 32
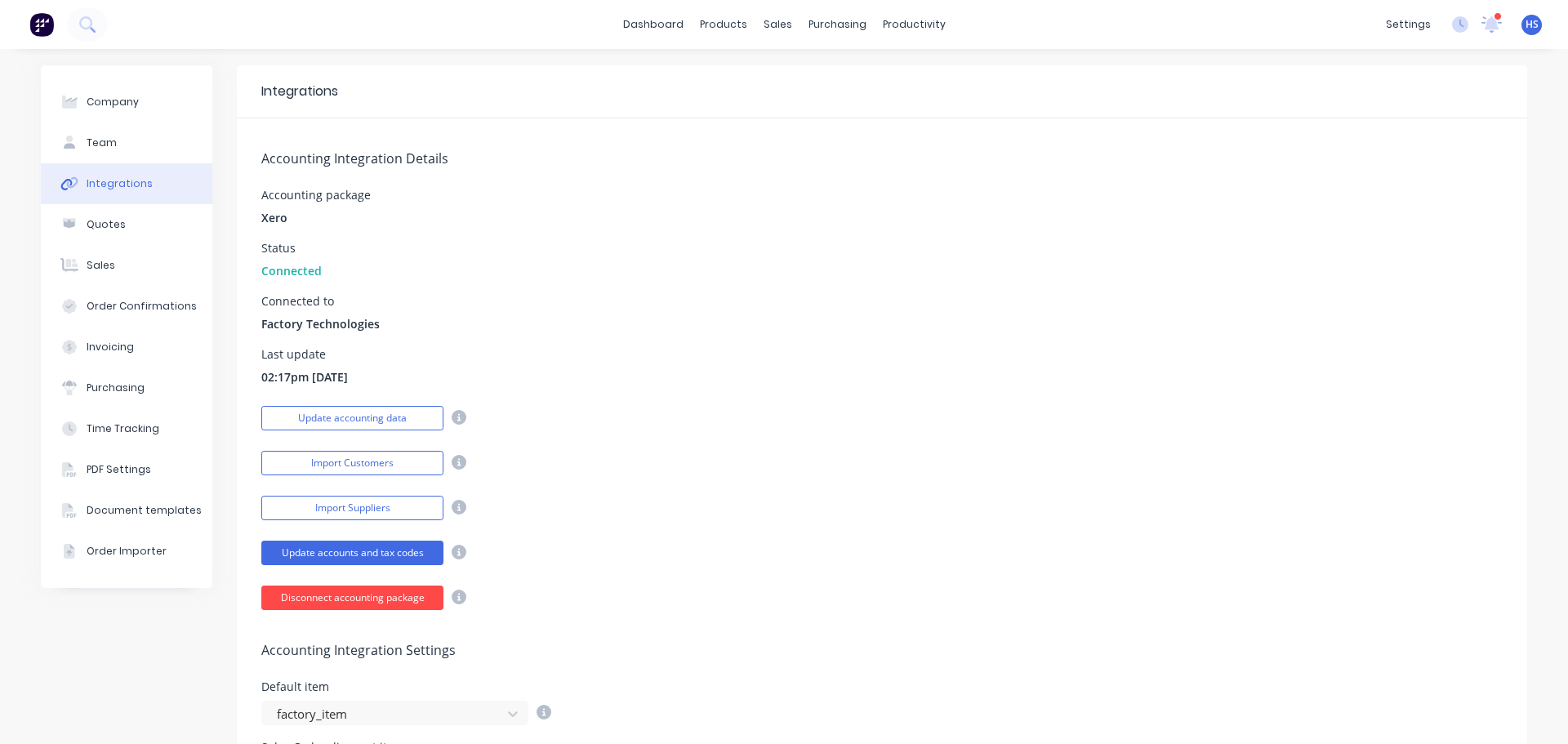
click at [358, 596] on button "Disconnect accounting package" at bounding box center [353, 597] width 182 height 25
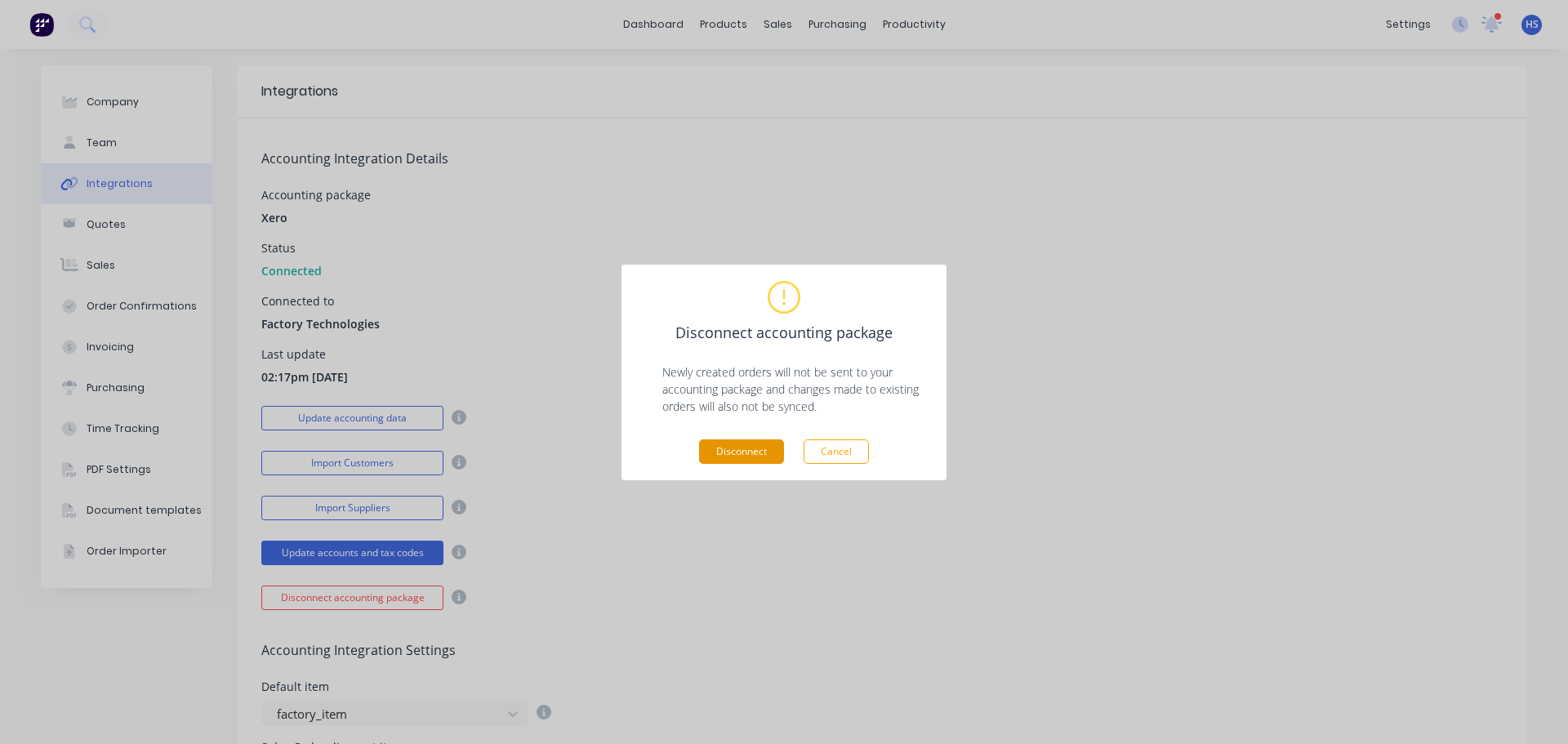
click at [729, 448] on button "Disconnect" at bounding box center [741, 451] width 85 height 25
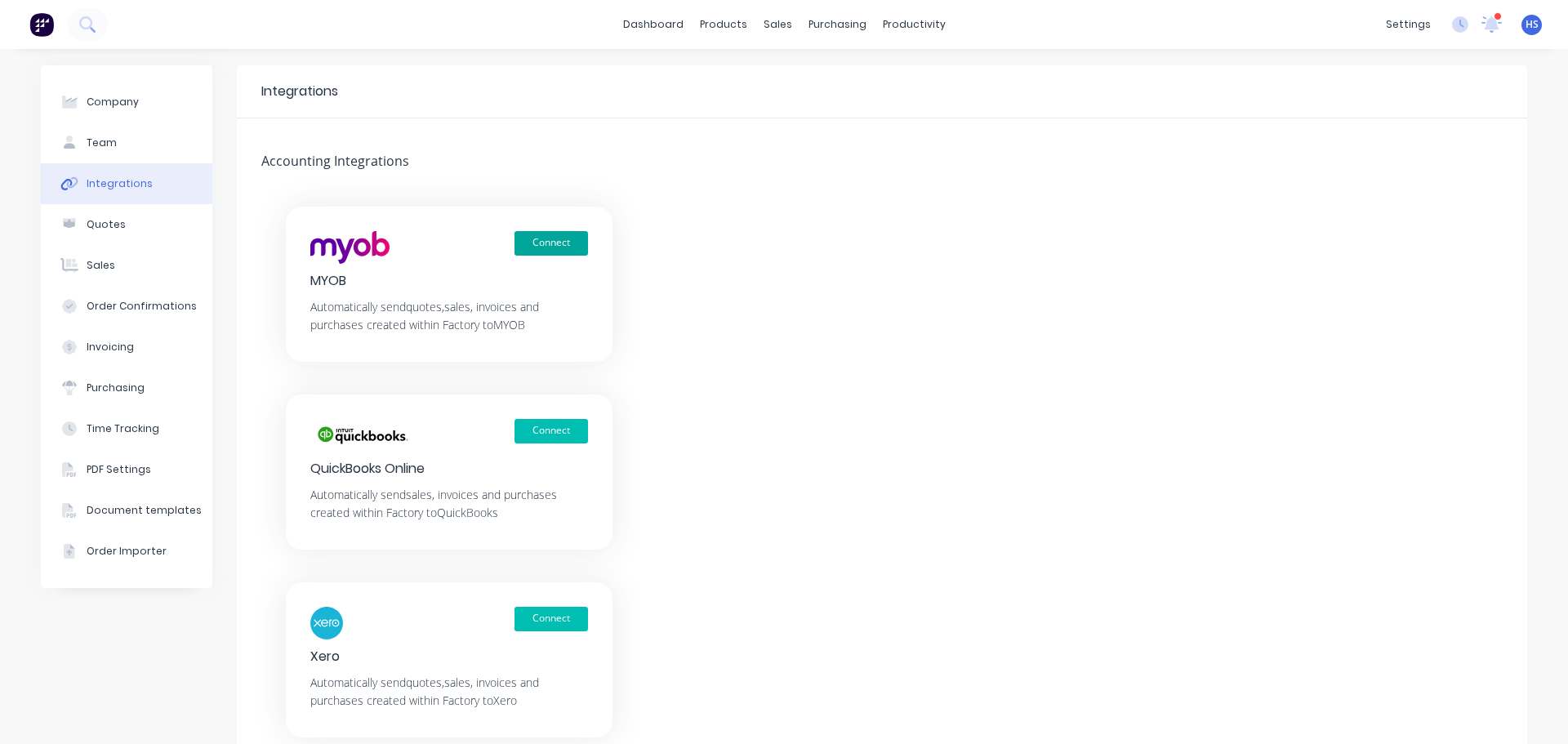
click at [556, 234] on button "Connect" at bounding box center [551, 243] width 73 height 25
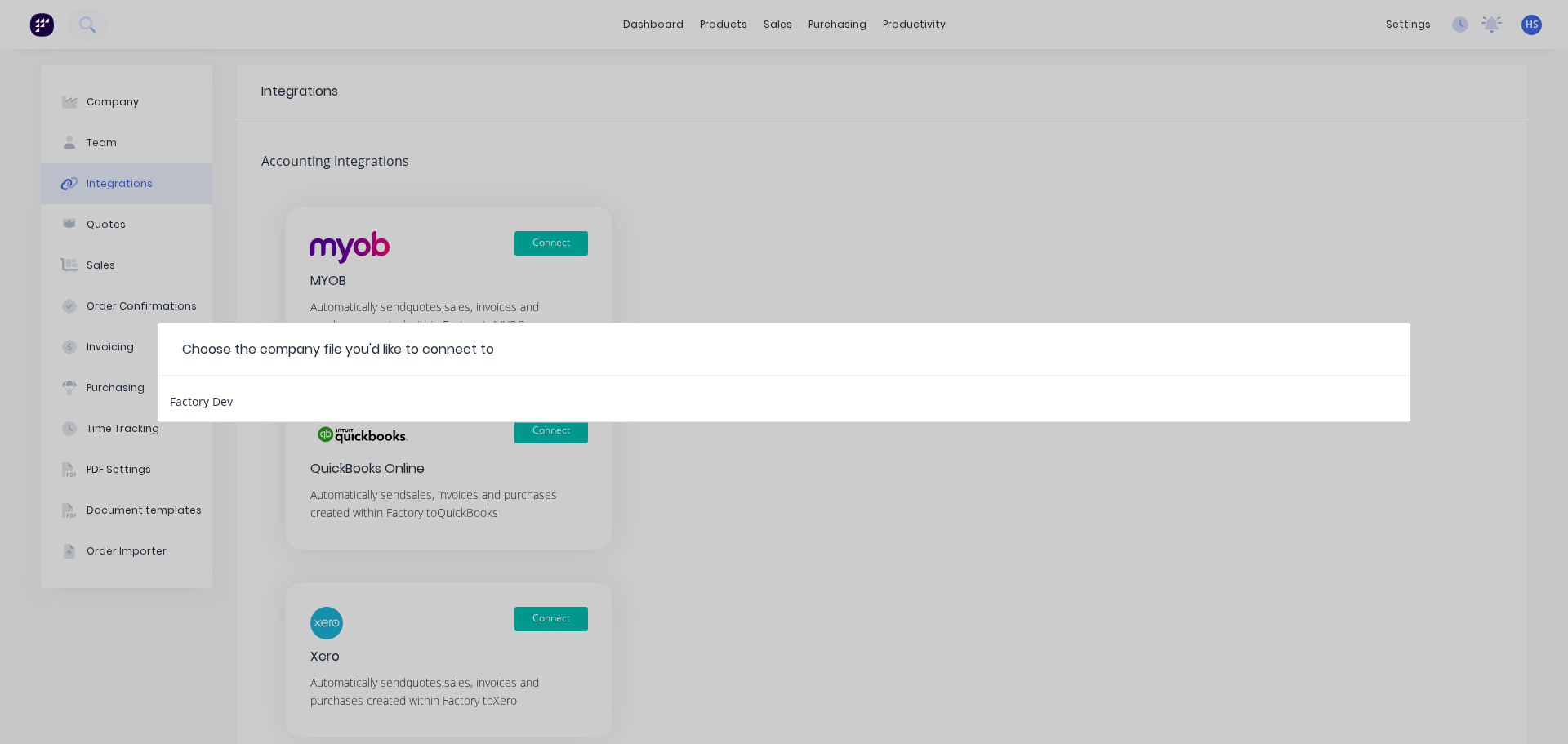
click at [230, 399] on div "Factory Dev" at bounding box center [201, 398] width 63 height 21
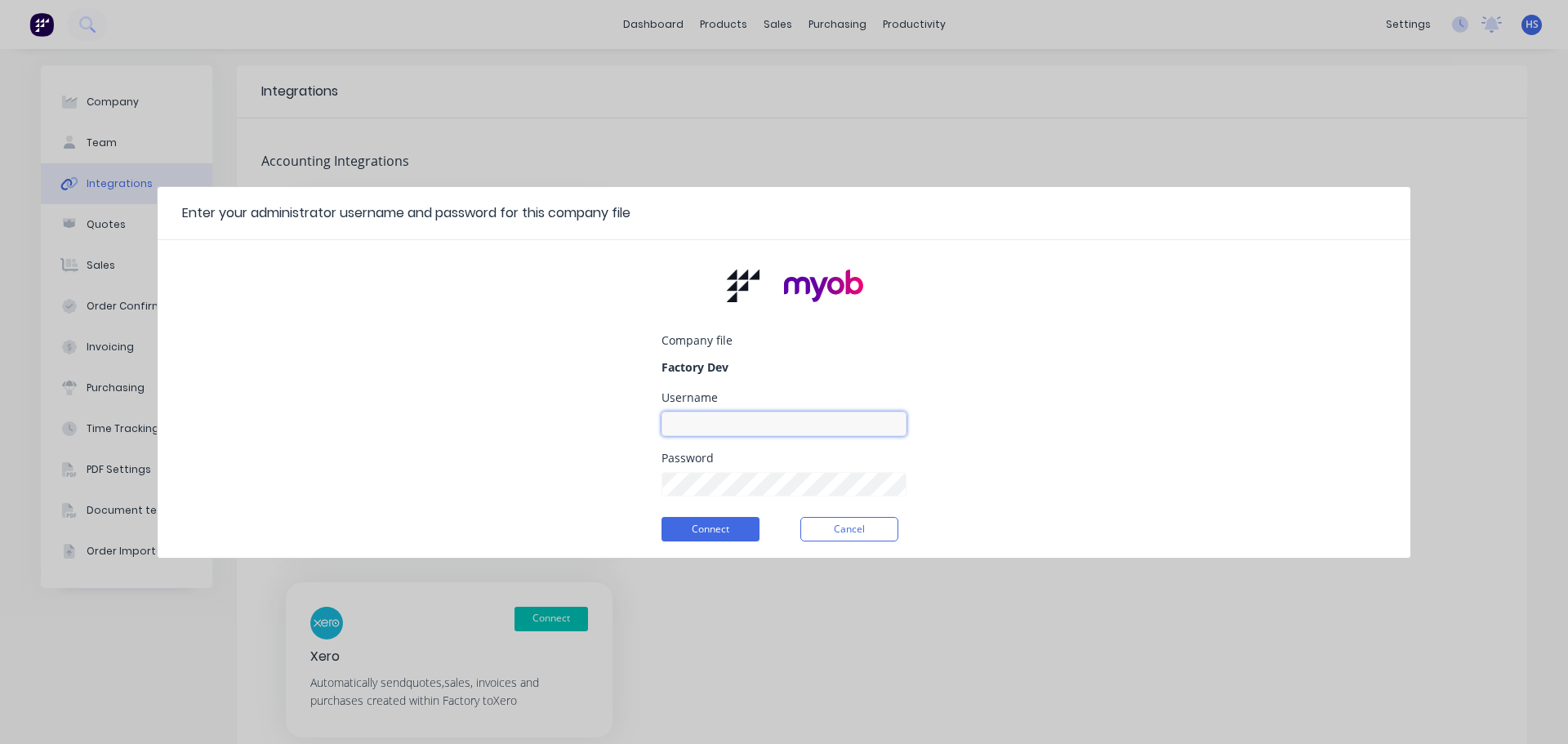
click at [736, 424] on input at bounding box center [783, 424] width 245 height 25
type input "myob_admin"
click at [712, 522] on button "Connect" at bounding box center [710, 529] width 98 height 25
click at [770, 420] on input "myob_admin" at bounding box center [783, 424] width 245 height 25
type input "myob"
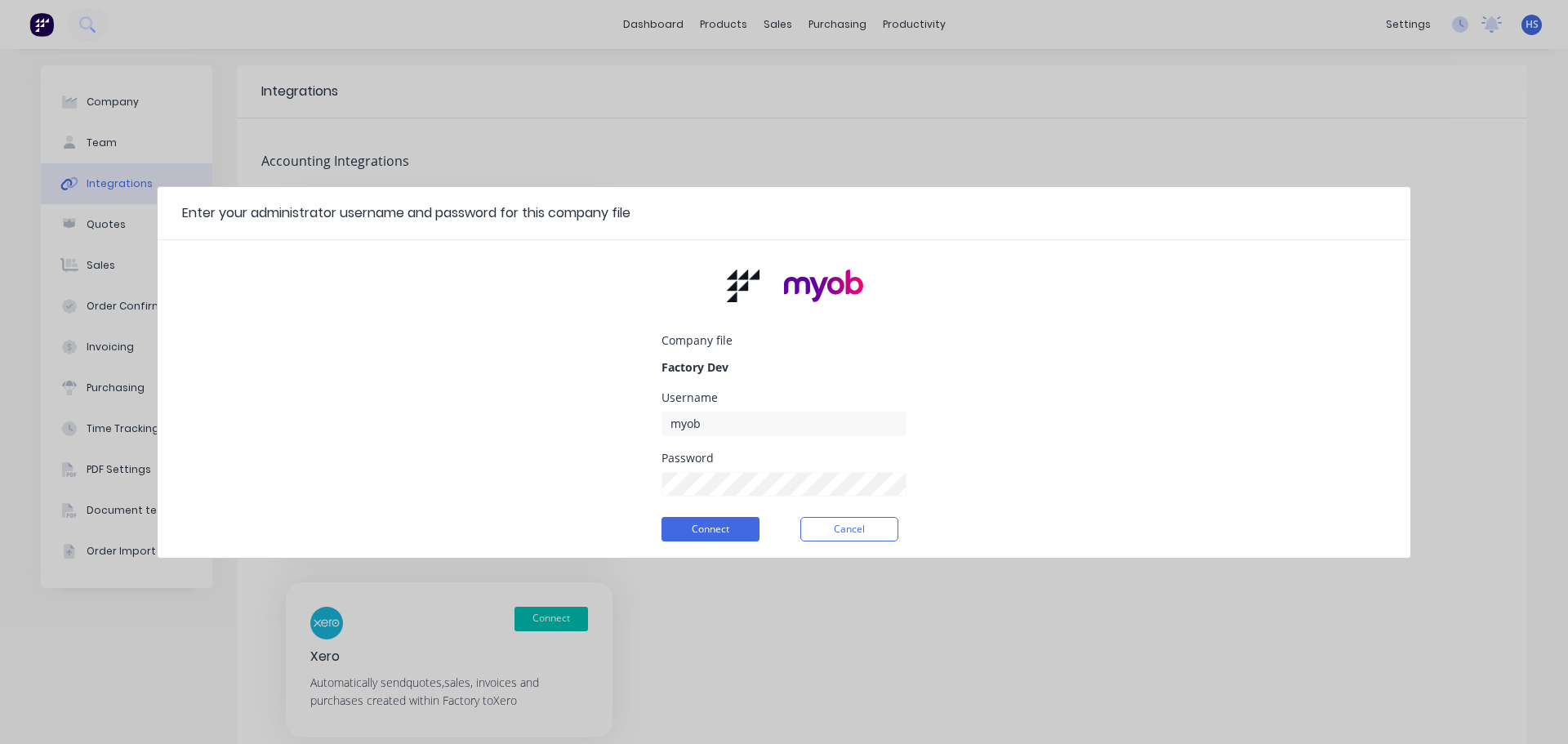
drag, startPoint x: 1115, startPoint y: 379, endPoint x: 965, endPoint y: 412, distance: 153.6
click at [1109, 379] on div "Company file Factory Dev Username myob Password Connect Cancel" at bounding box center [784, 405] width 1253 height 304
click at [845, 533] on button "Cancel" at bounding box center [849, 529] width 98 height 25
